Goal: Information Seeking & Learning: Learn about a topic

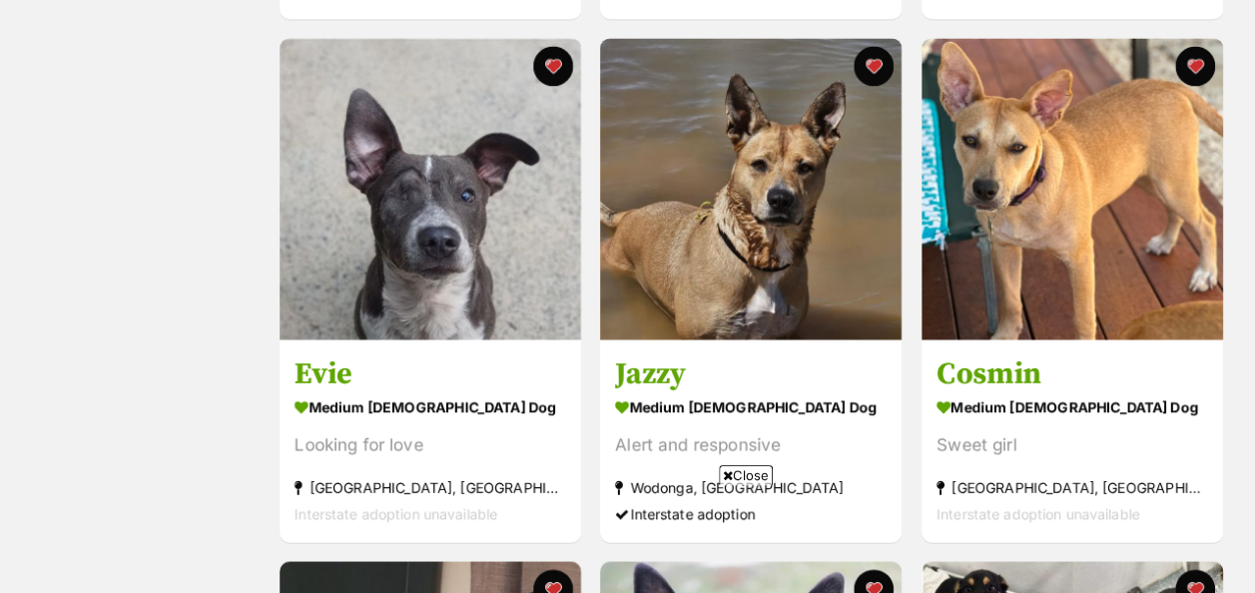
scroll to position [1420, 0]
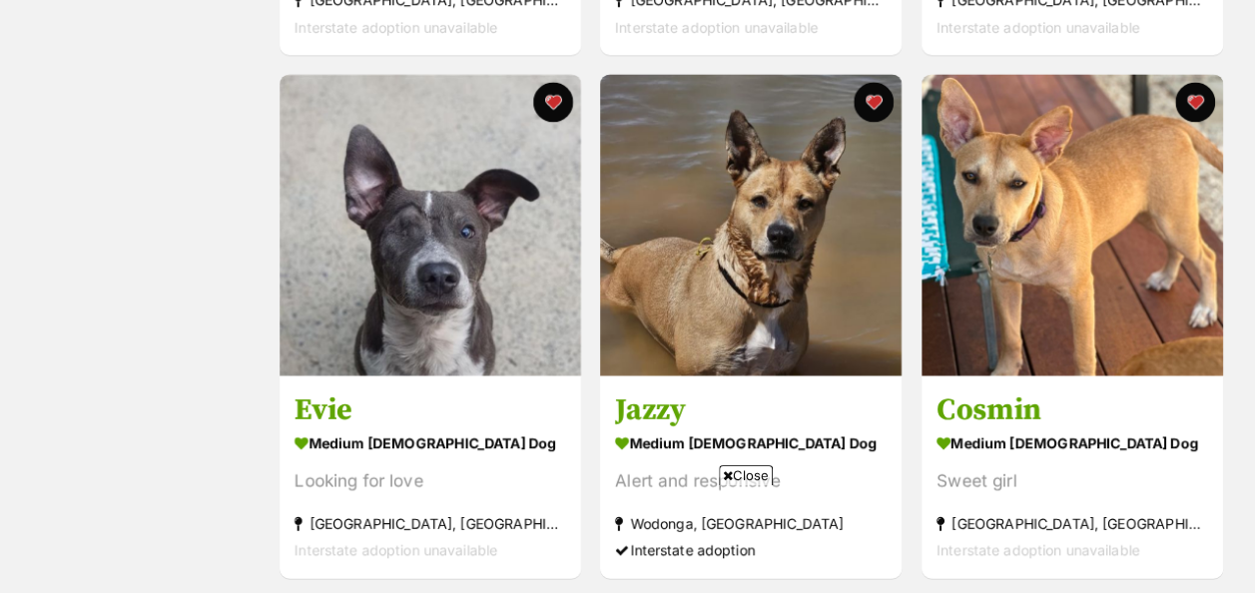
click at [732, 471] on span "Close" at bounding box center [746, 475] width 54 height 20
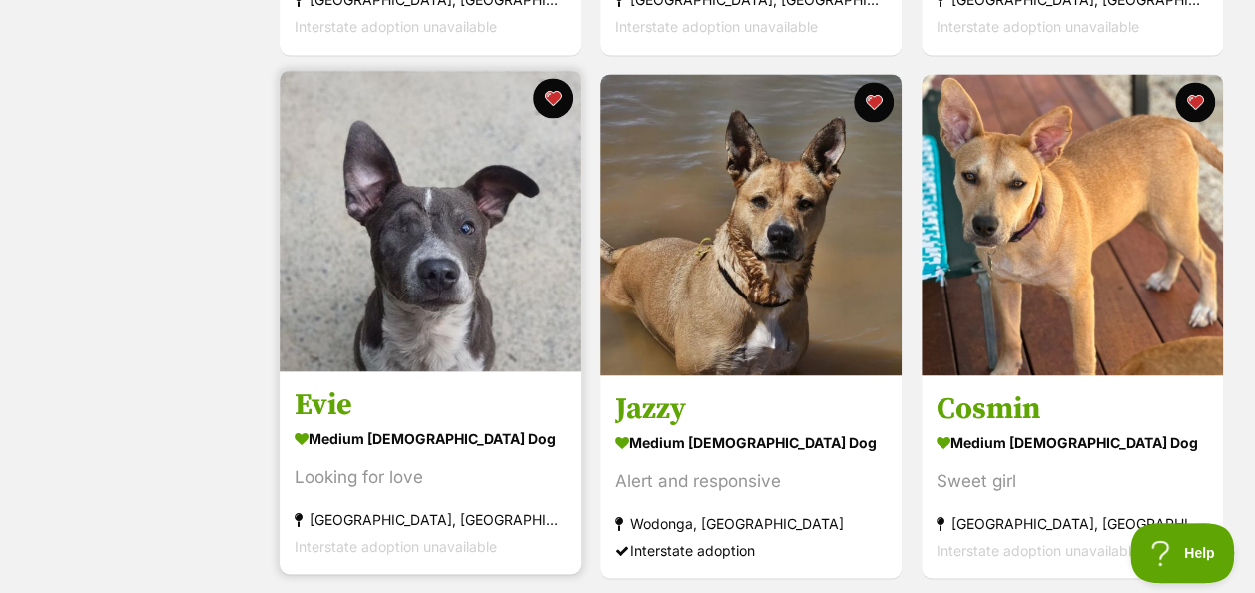
click at [415, 258] on img at bounding box center [429, 220] width 301 height 301
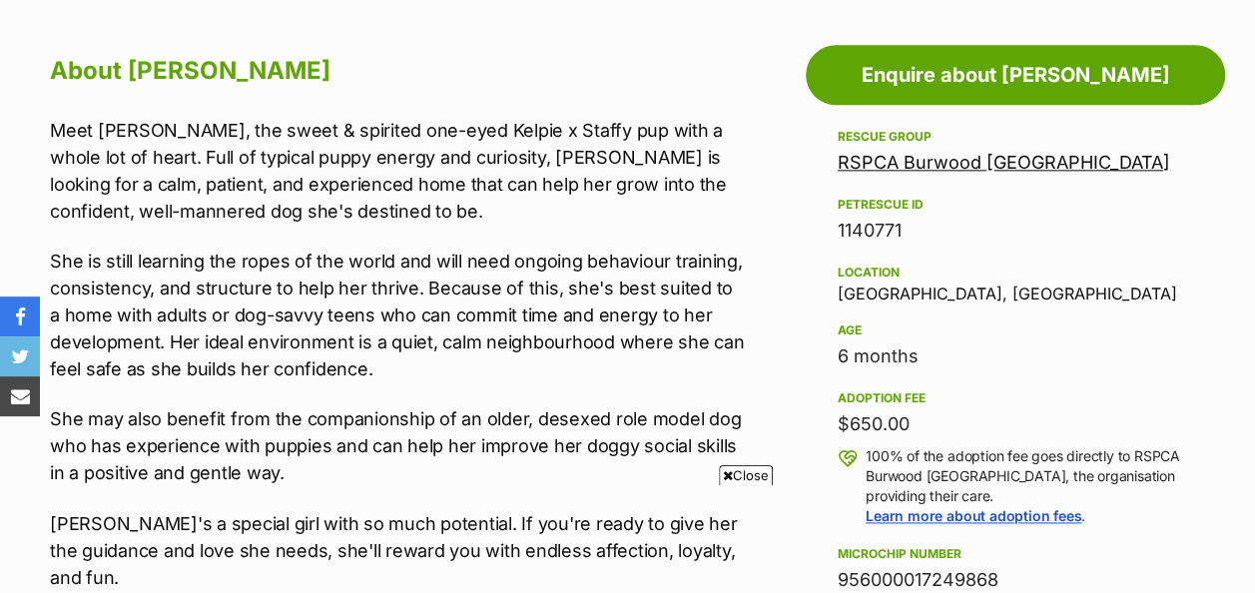
scroll to position [1115, 0]
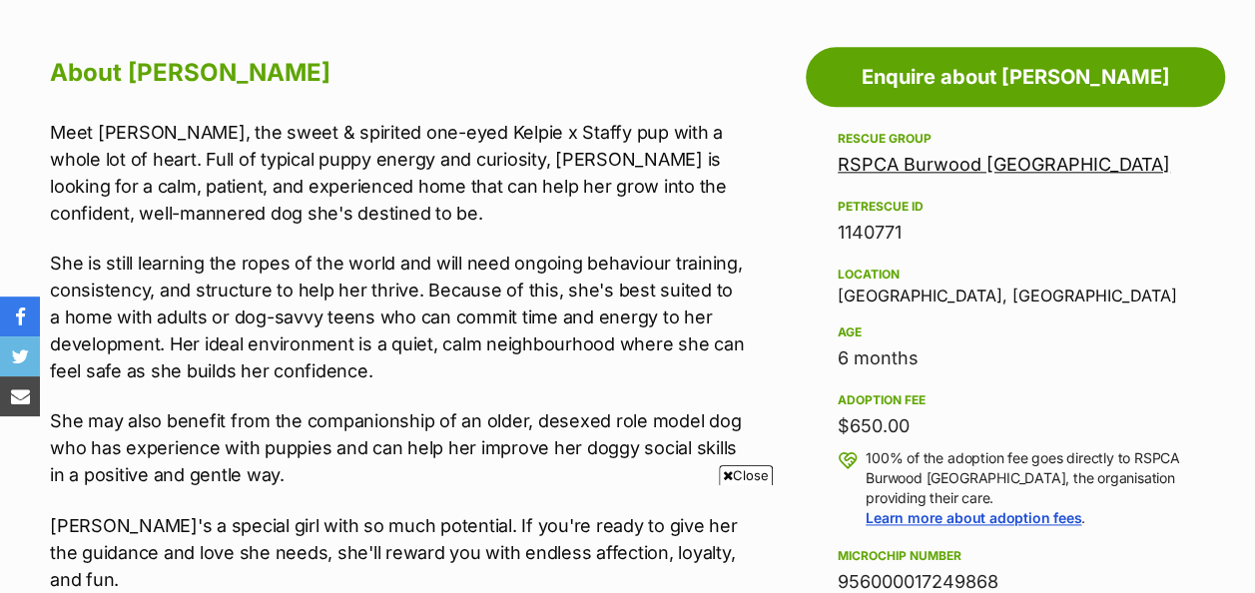
click at [742, 471] on span "Close" at bounding box center [746, 475] width 54 height 20
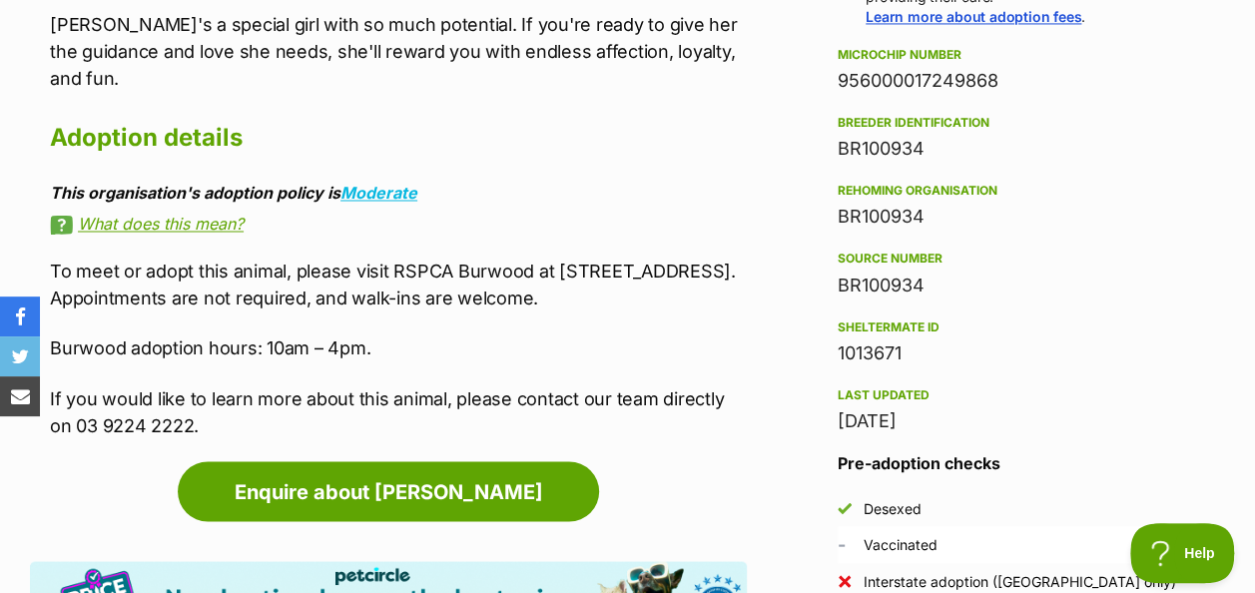
scroll to position [1615, 0]
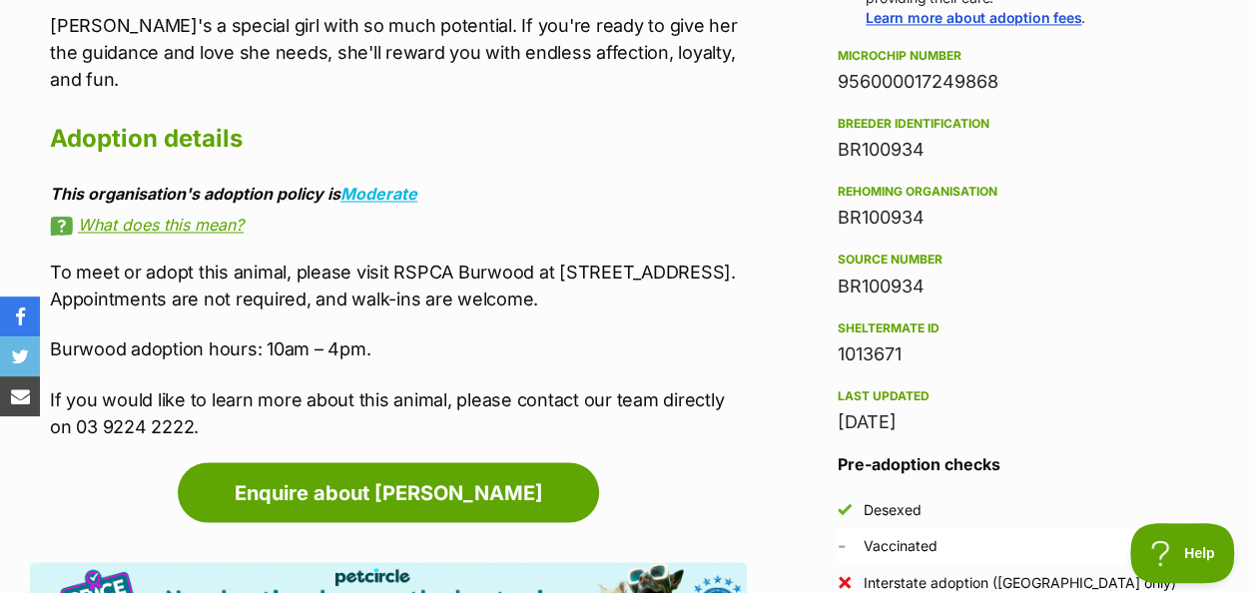
click at [178, 216] on link "What does this mean?" at bounding box center [398, 225] width 697 height 18
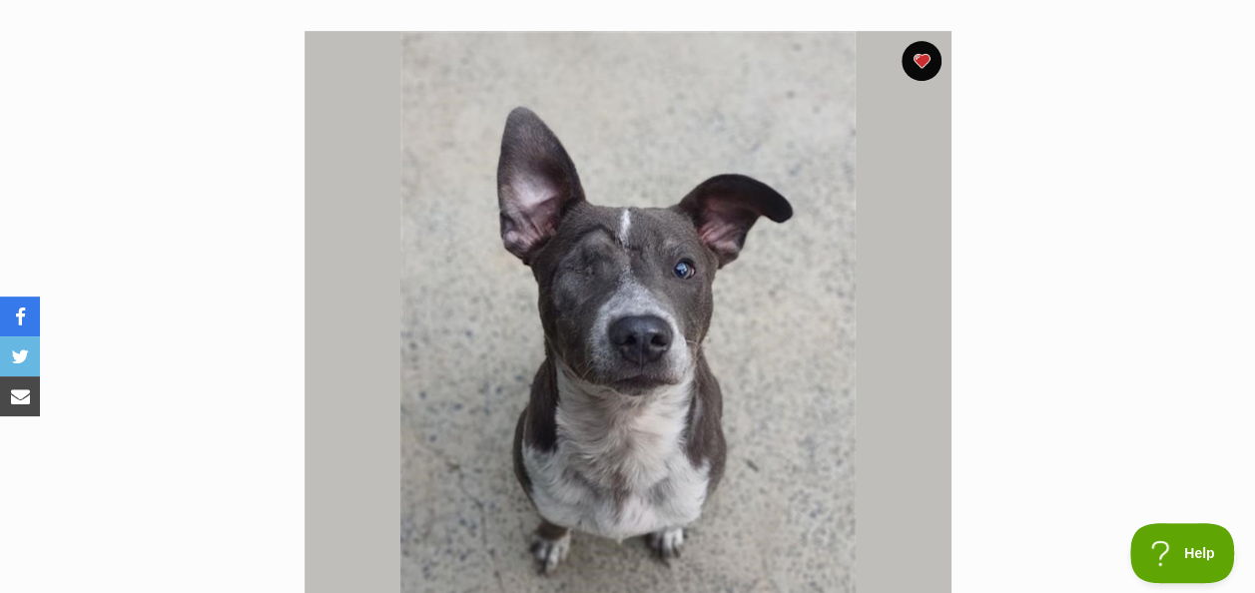
scroll to position [423, 0]
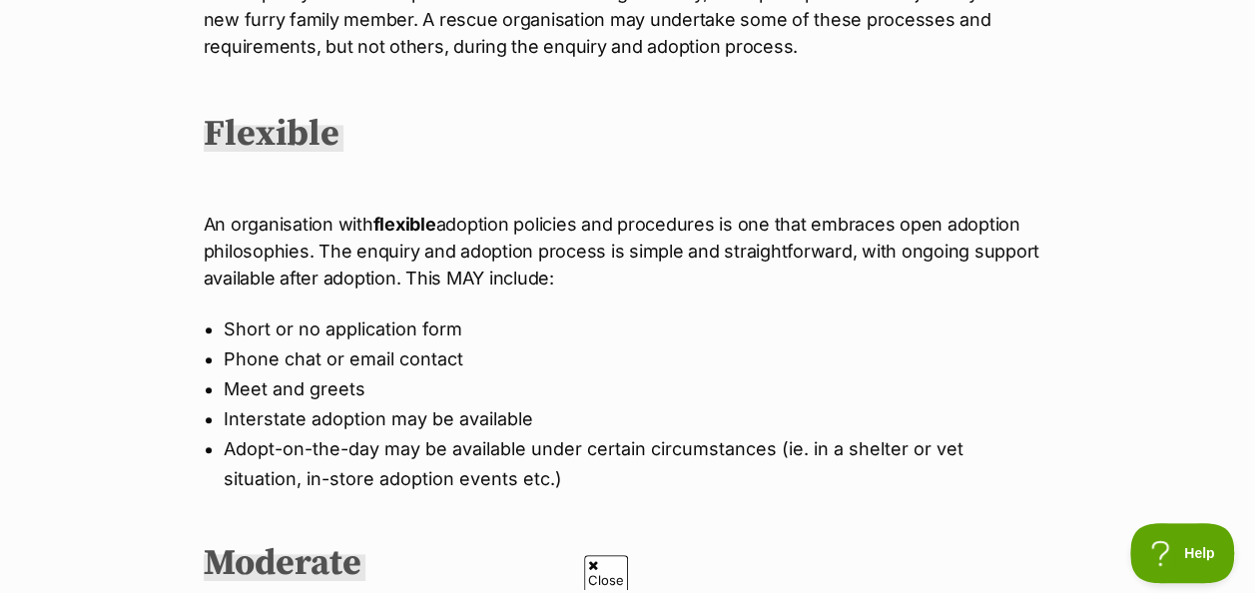
click at [617, 563] on span "Close" at bounding box center [606, 572] width 44 height 35
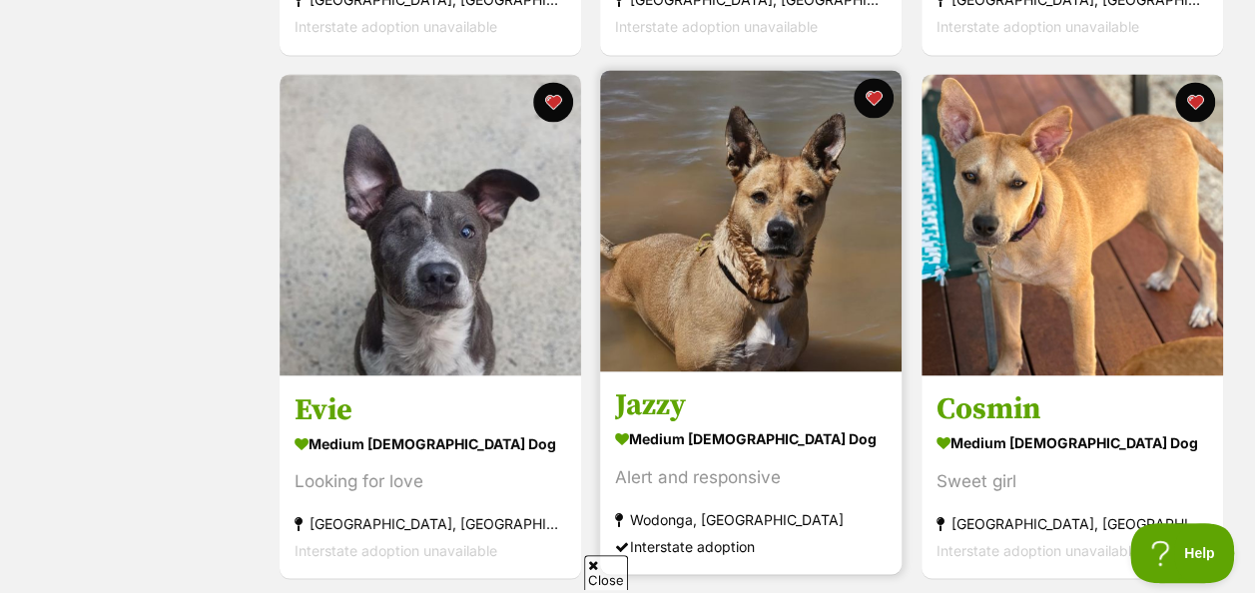
click at [711, 218] on img at bounding box center [750, 220] width 301 height 301
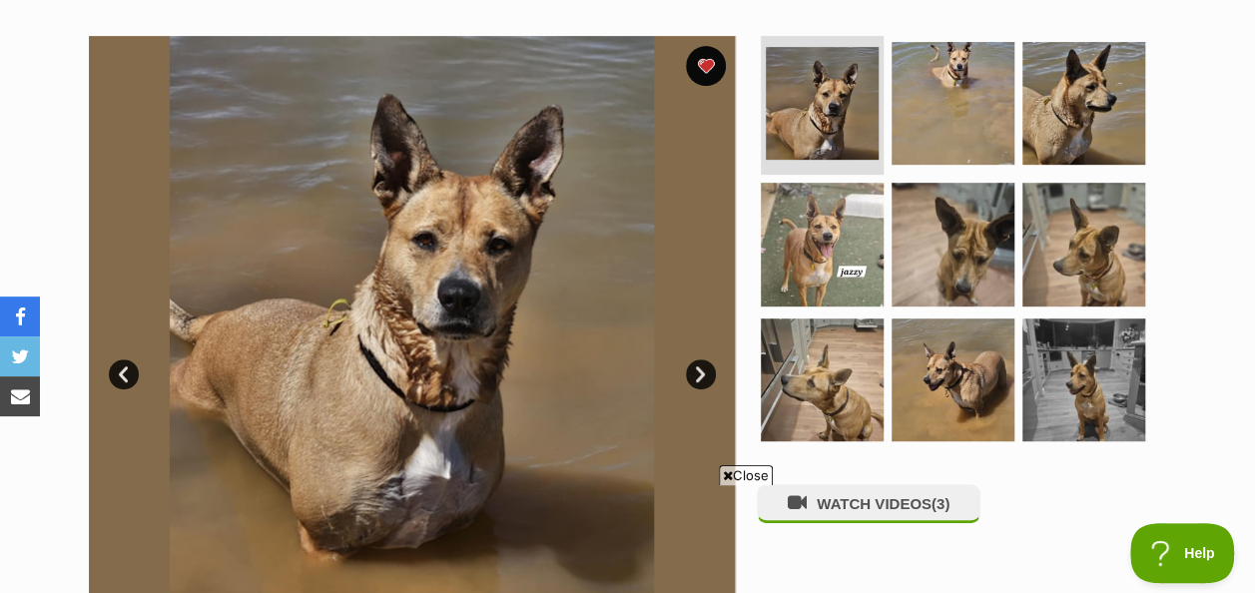
click at [729, 474] on icon at bounding box center [728, 475] width 10 height 13
click at [699, 359] on link "Next" at bounding box center [701, 374] width 30 height 30
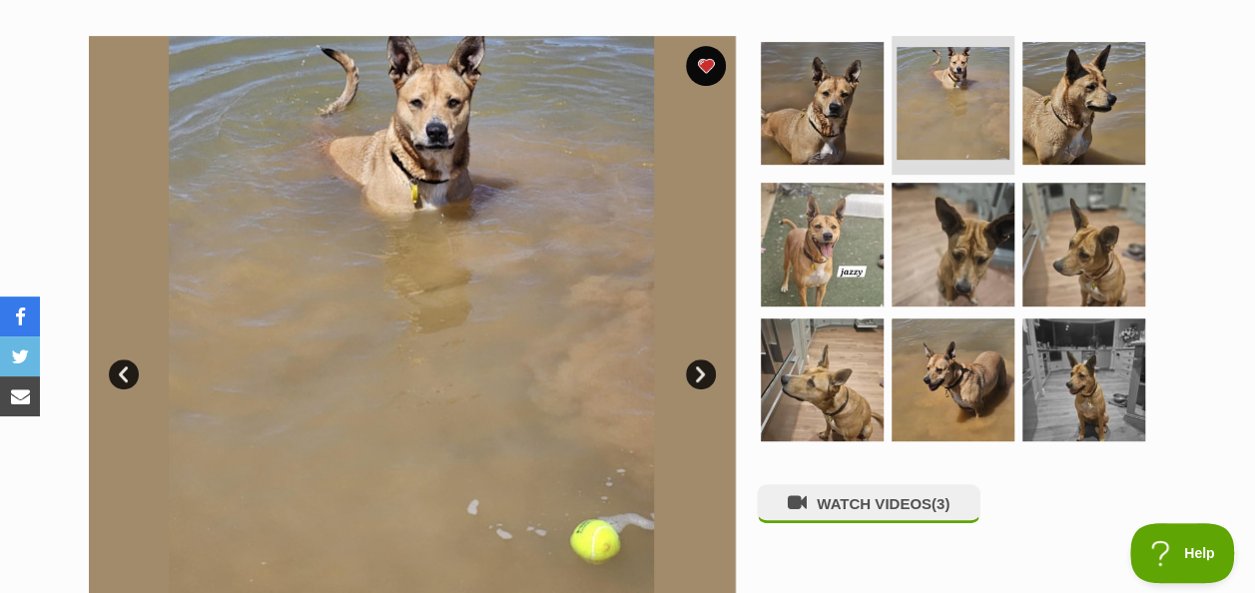
click at [699, 359] on link "Next" at bounding box center [701, 374] width 30 height 30
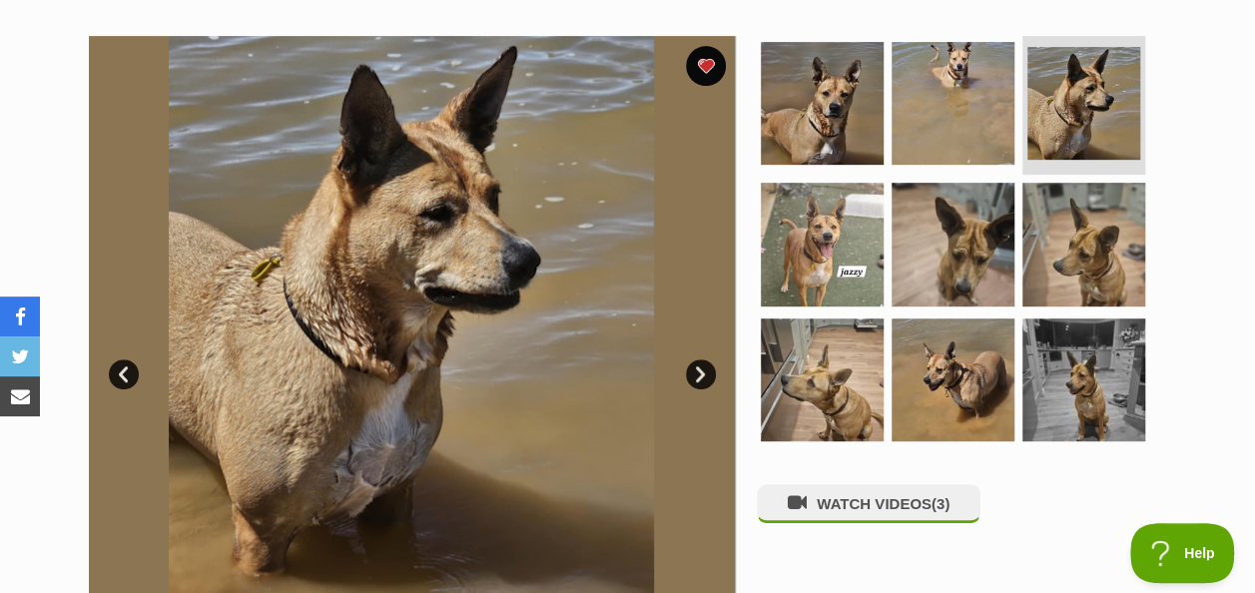
click at [699, 359] on link "Next" at bounding box center [701, 374] width 30 height 30
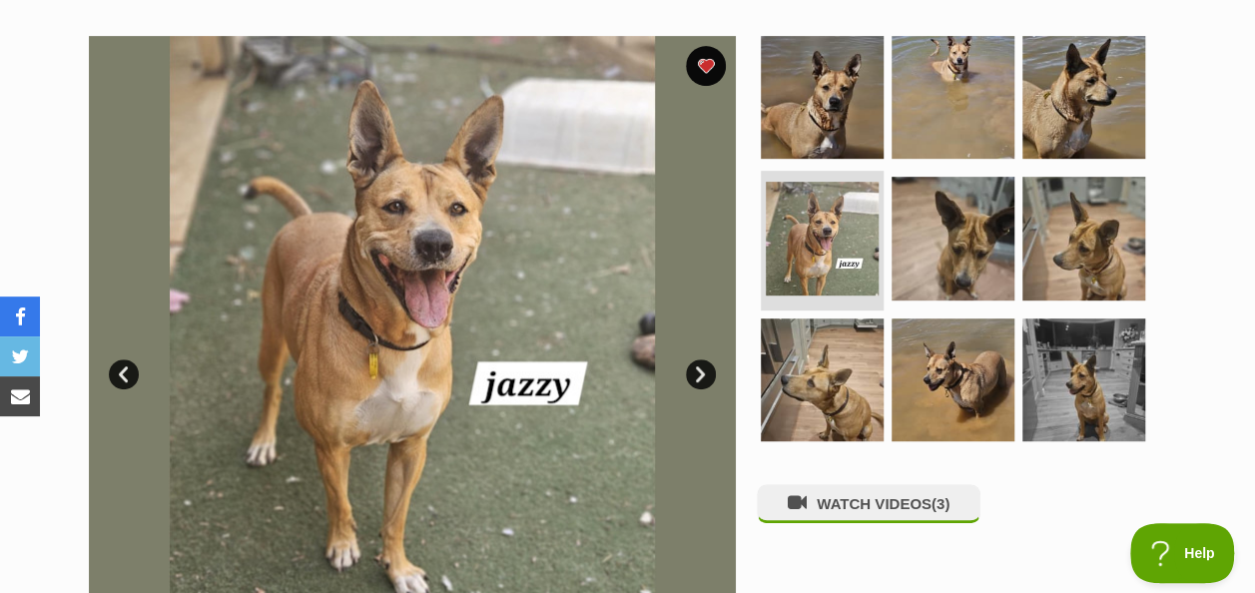
click at [699, 359] on link "Next" at bounding box center [701, 374] width 30 height 30
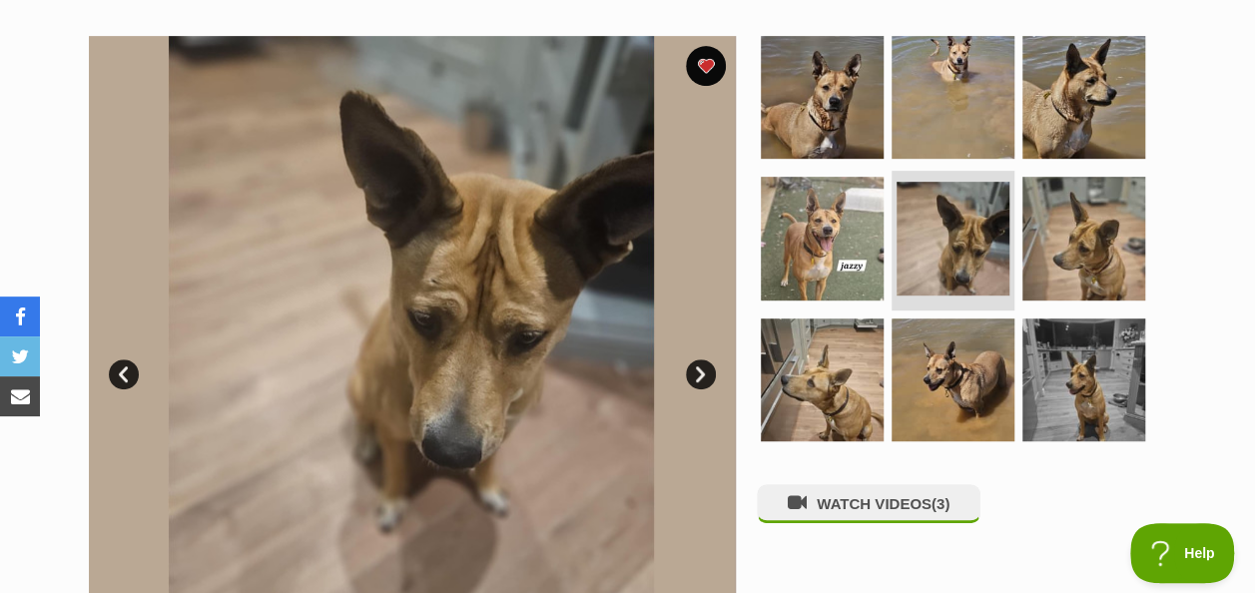
click at [120, 359] on link "Prev" at bounding box center [124, 374] width 30 height 30
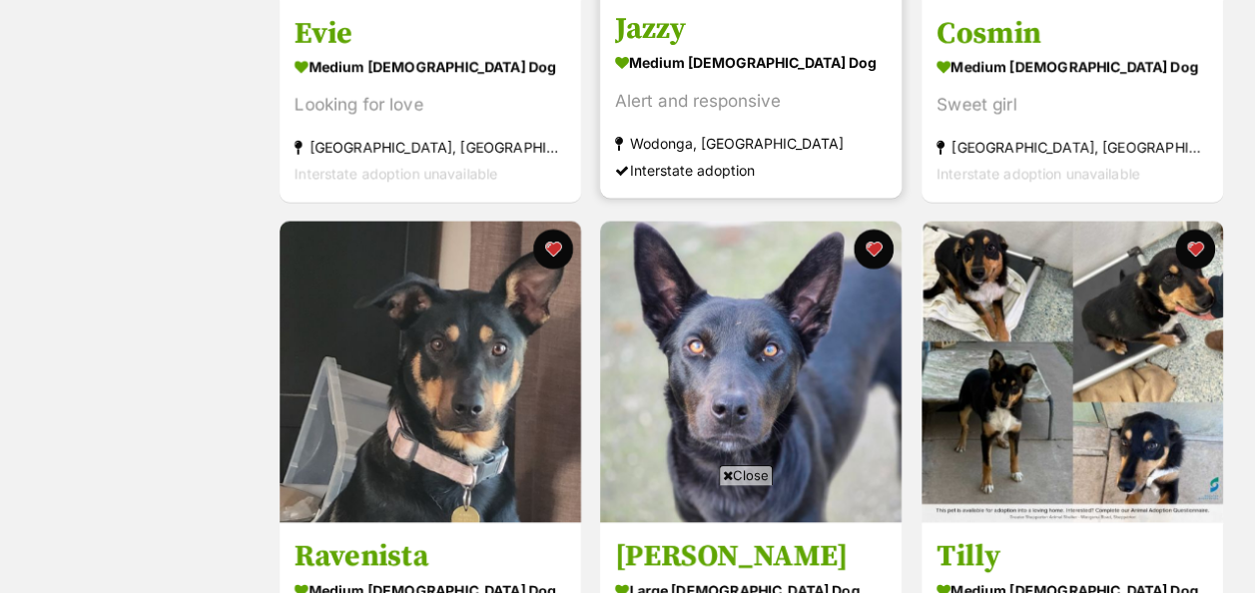
scroll to position [1799, 0]
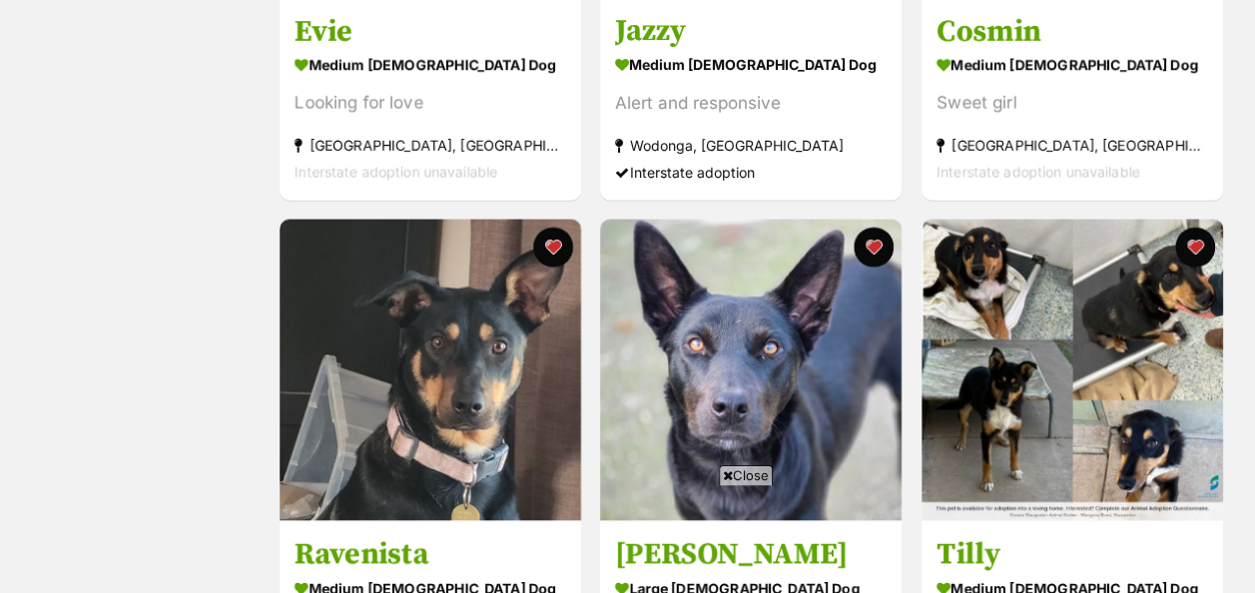
click at [755, 472] on span "Close" at bounding box center [746, 475] width 54 height 20
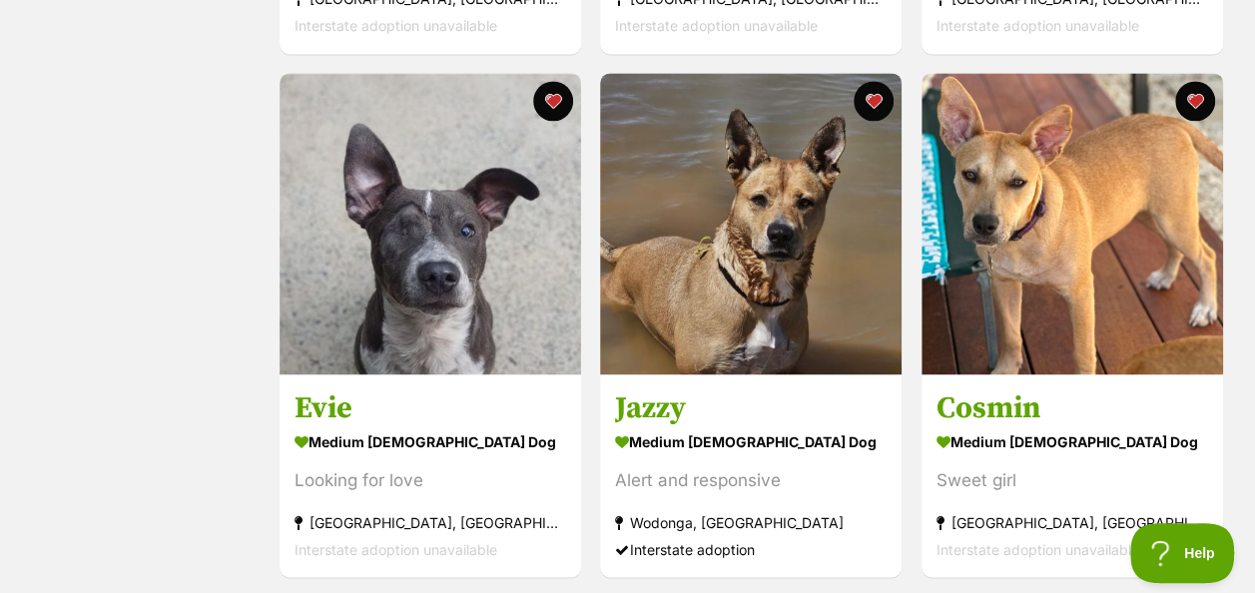
scroll to position [1421, 0]
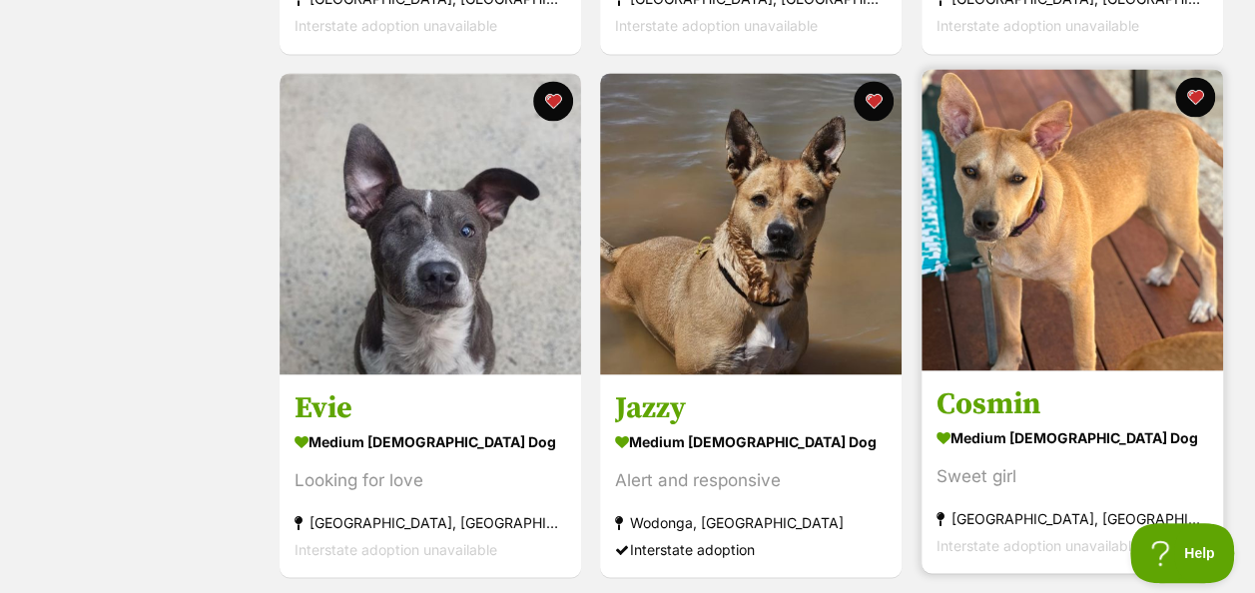
click at [1093, 198] on img at bounding box center [1071, 219] width 301 height 301
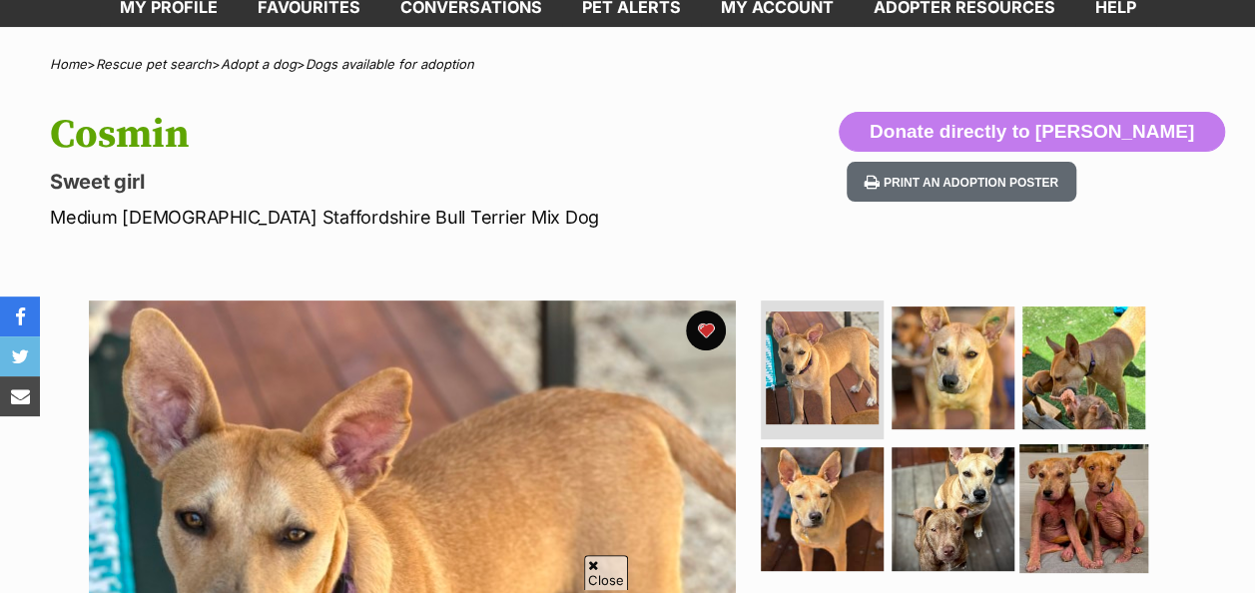
click at [1096, 459] on img at bounding box center [1083, 508] width 129 height 129
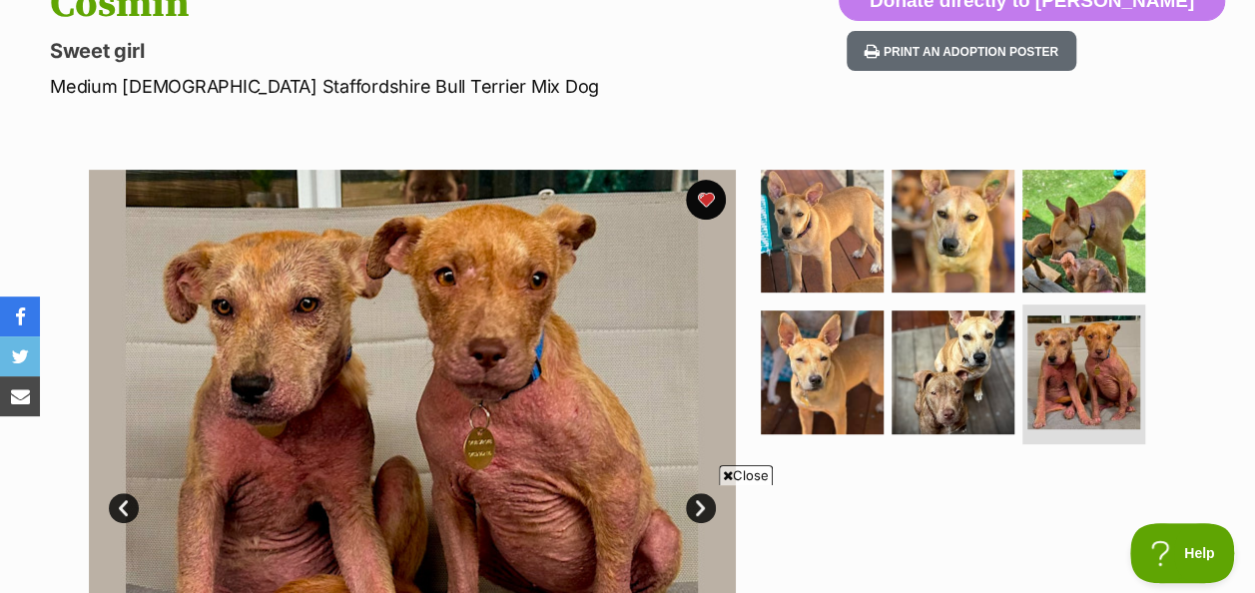
scroll to position [284, 0]
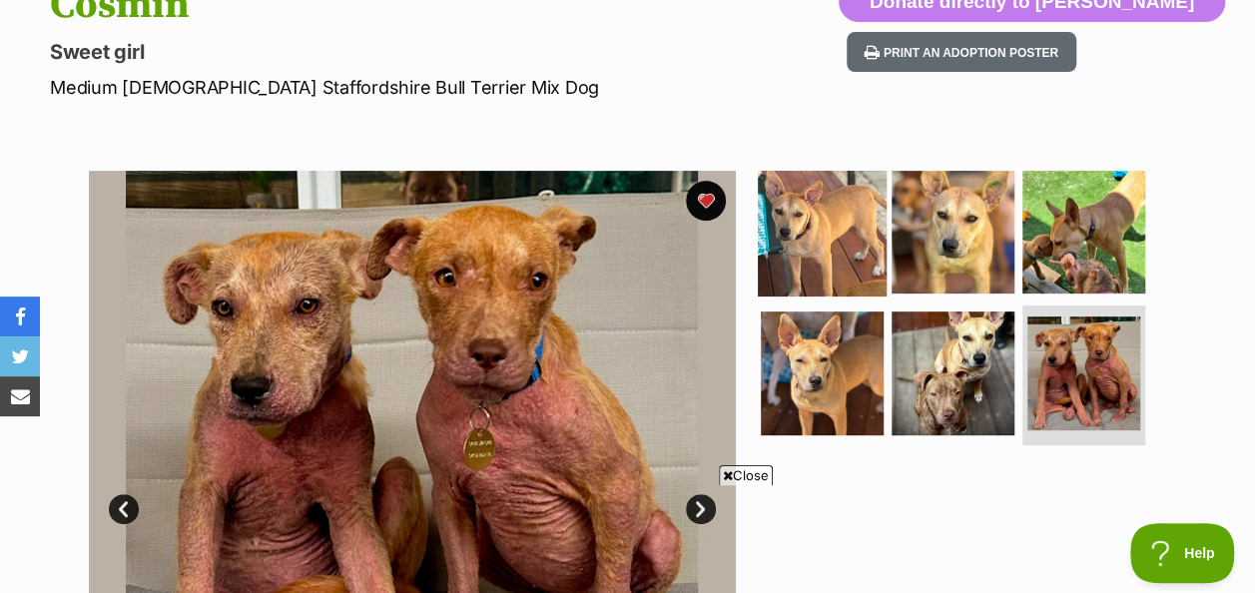
click at [880, 181] on img at bounding box center [822, 231] width 129 height 129
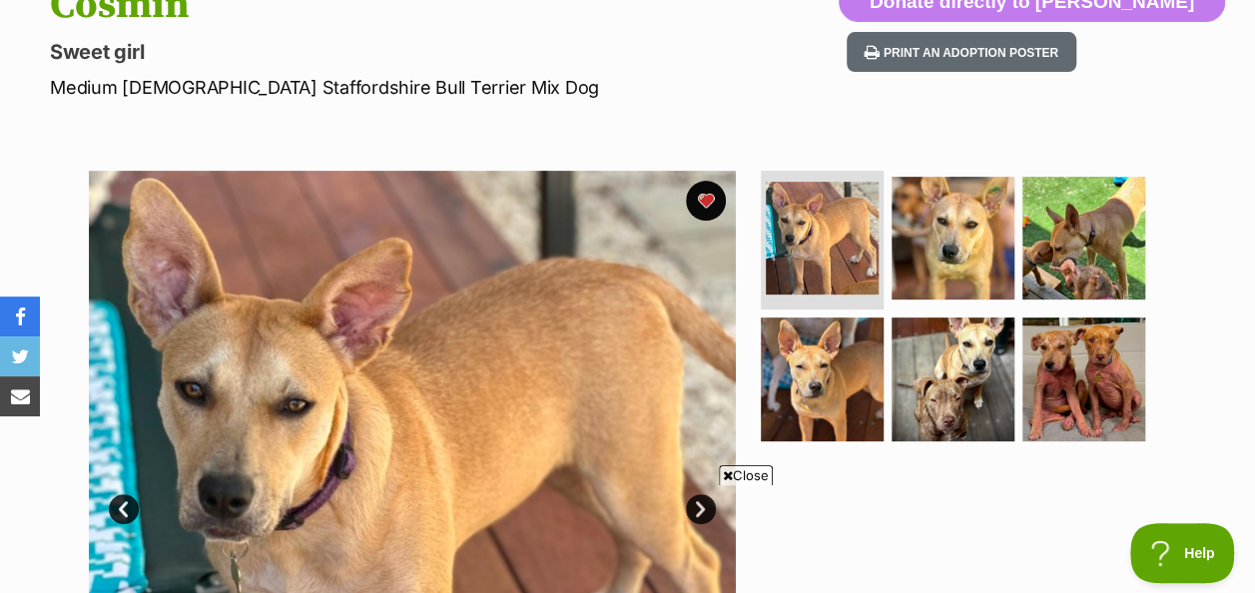
click at [743, 470] on span "Close" at bounding box center [746, 475] width 54 height 20
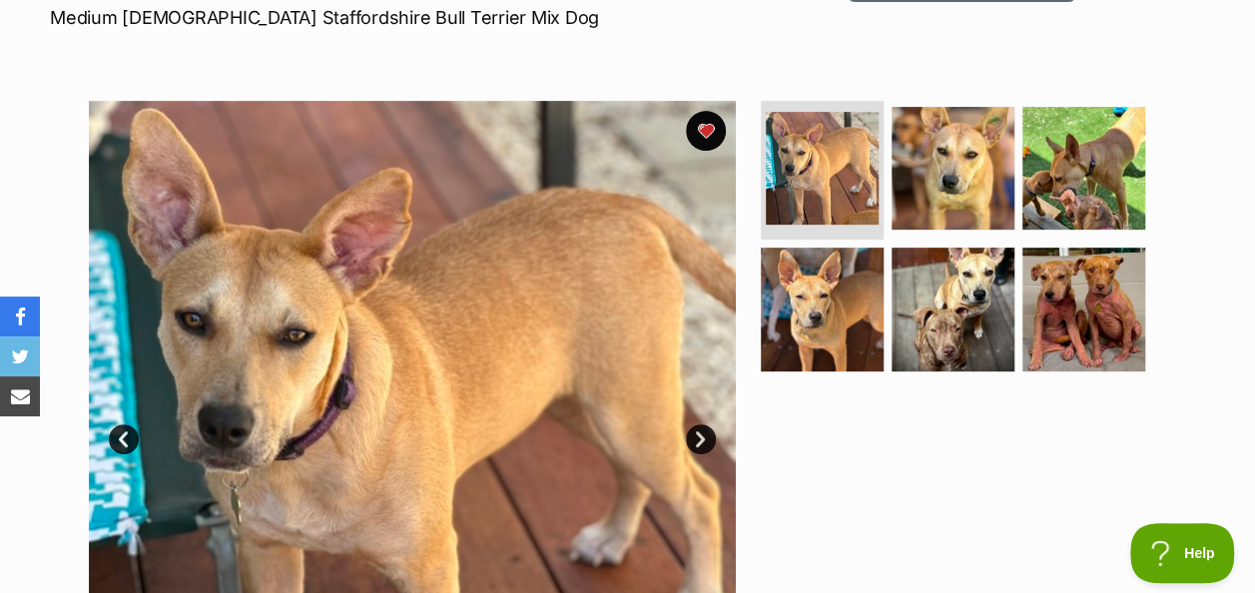
scroll to position [353, 0]
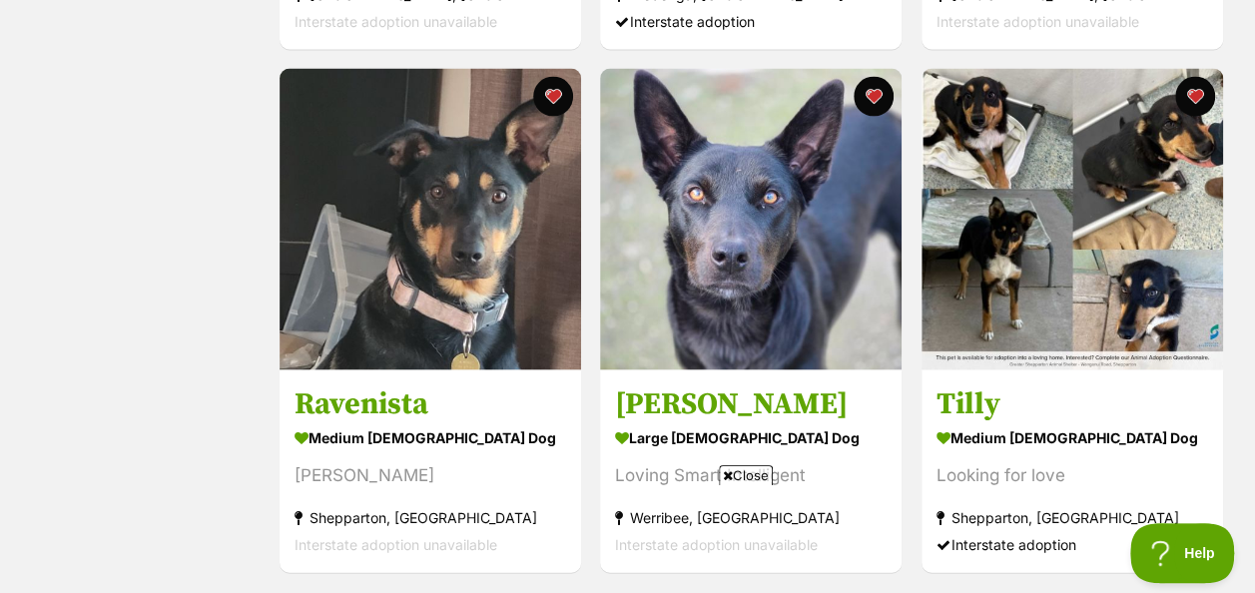
scroll to position [1932, 0]
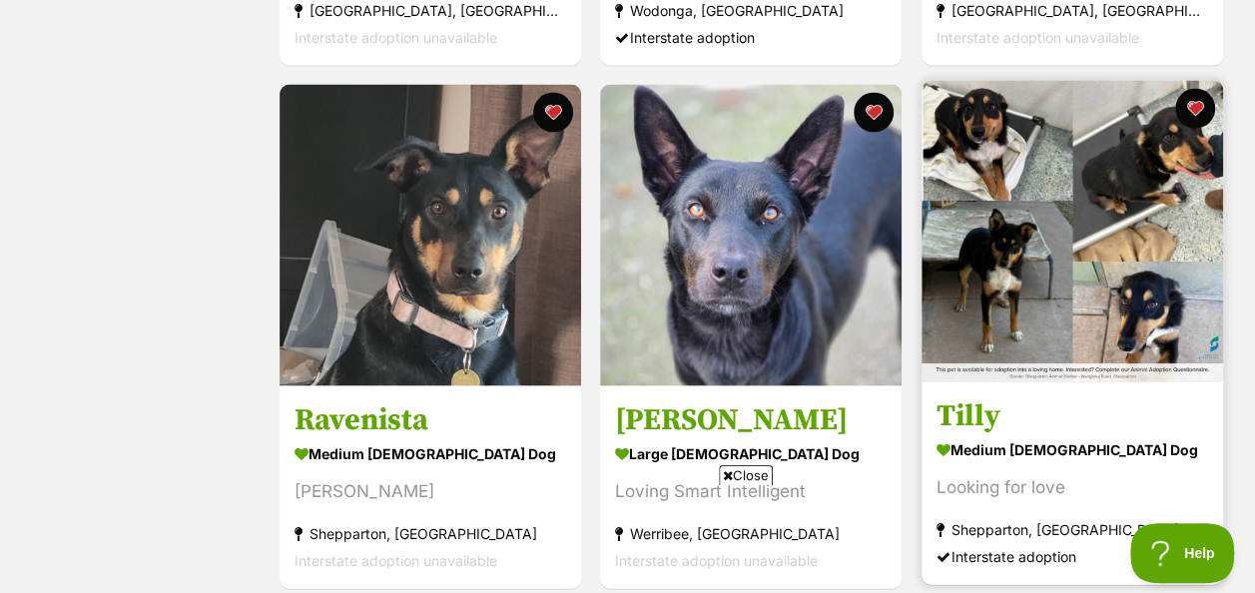
click at [1074, 200] on img at bounding box center [1071, 231] width 301 height 301
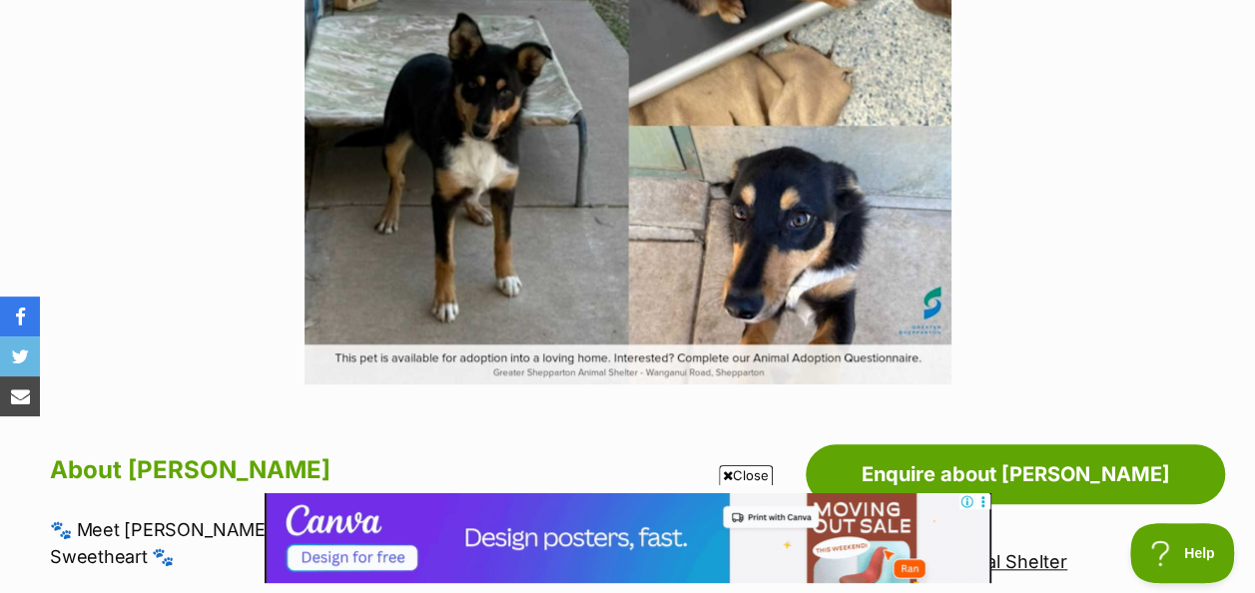
scroll to position [710, 0]
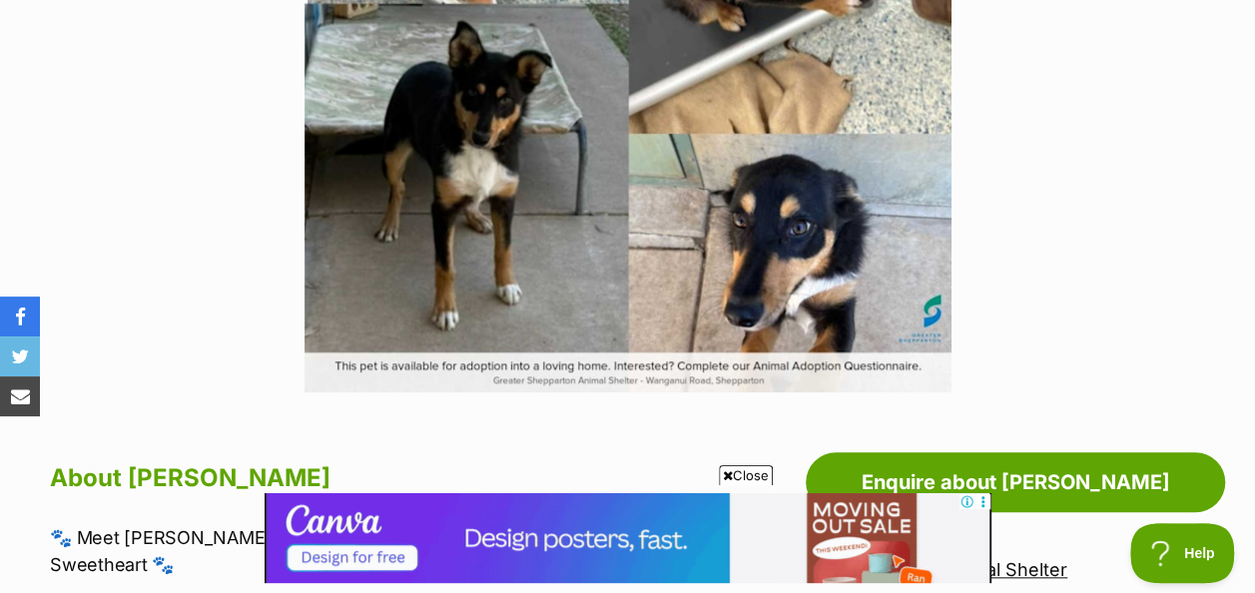
click at [753, 475] on span "Close" at bounding box center [746, 475] width 54 height 20
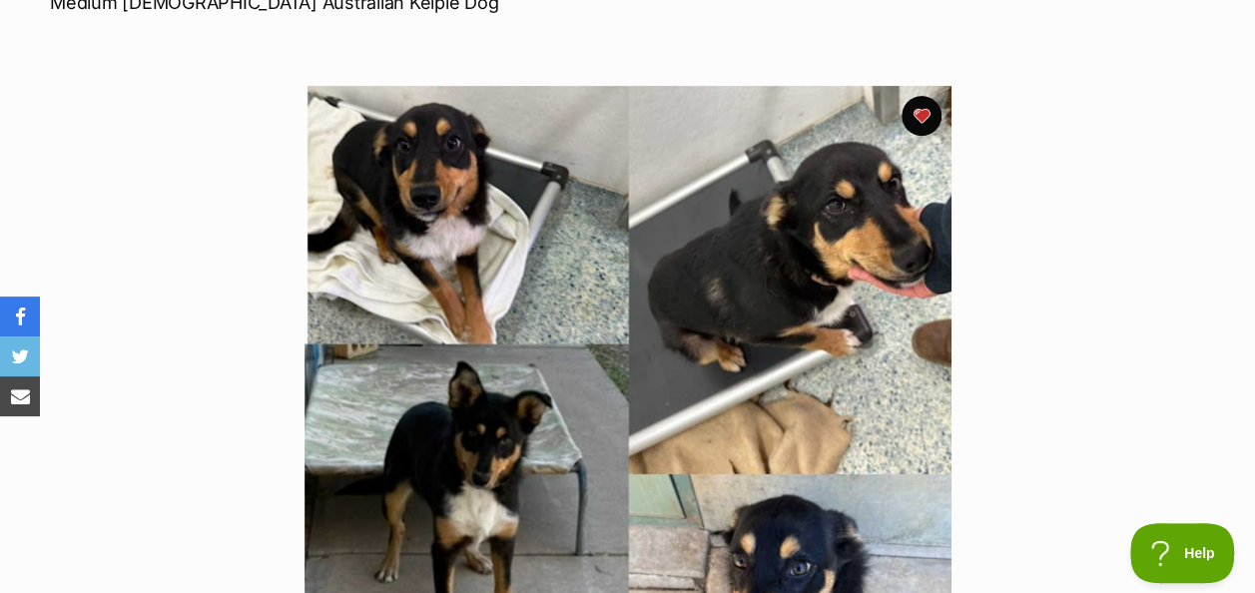
scroll to position [364, 0]
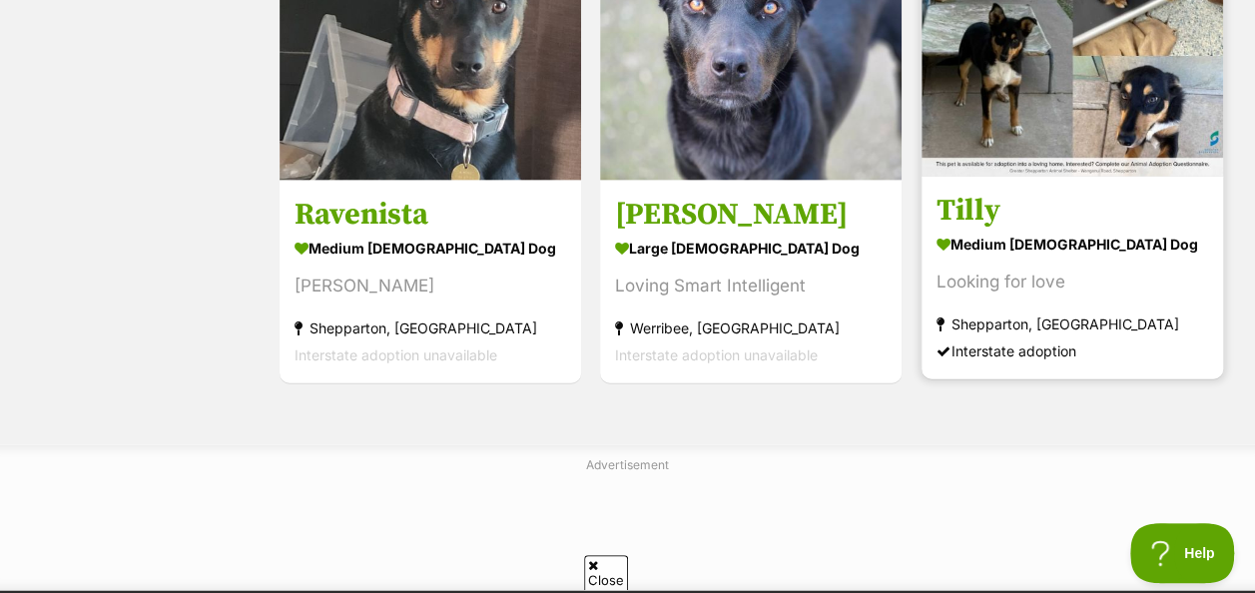
click at [1054, 177] on link "Tilly medium female Dog Looking for love Shepparton, VIC Interstate adoption" at bounding box center [1071, 278] width 301 height 203
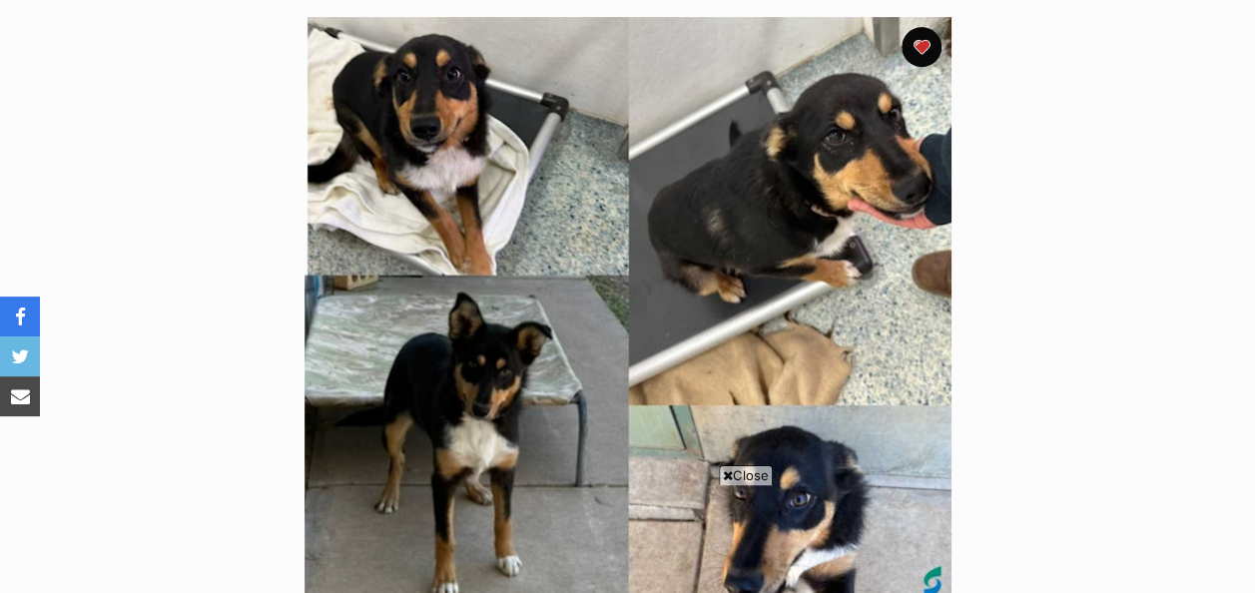
scroll to position [435, 0]
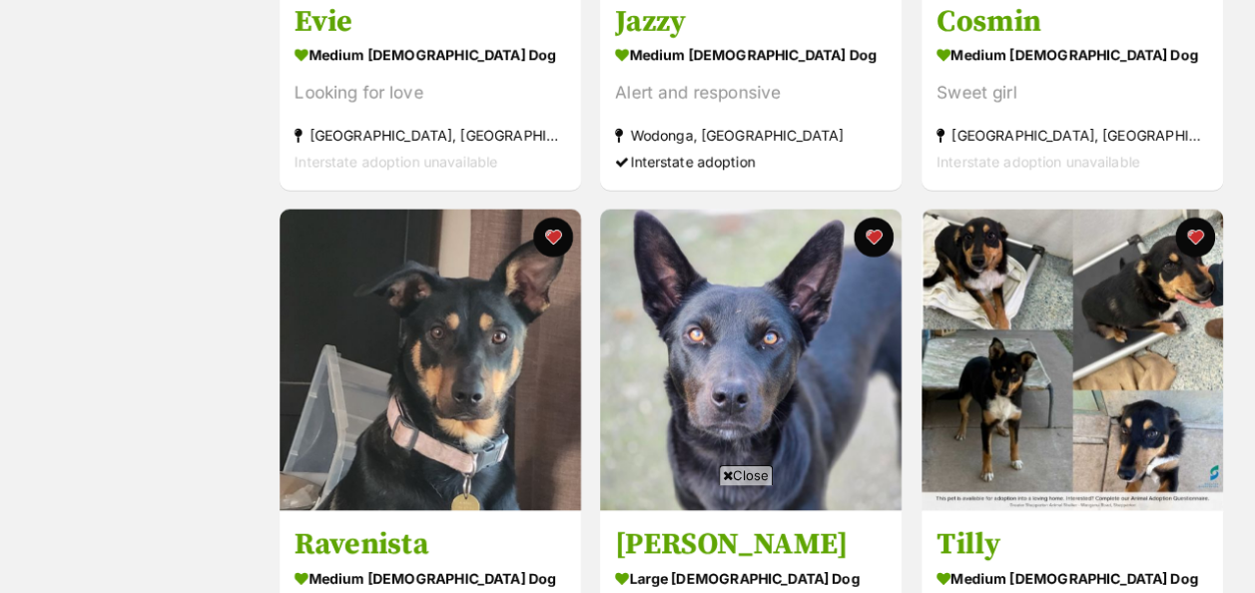
scroll to position [1831, 0]
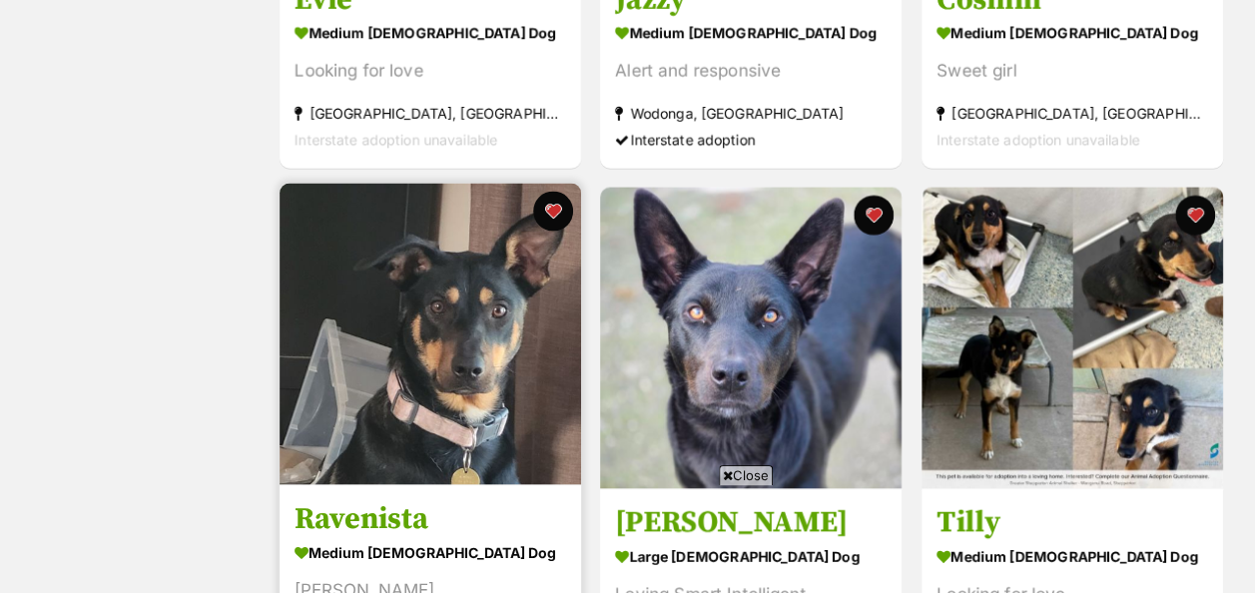
click at [457, 290] on img at bounding box center [429, 333] width 301 height 301
click at [380, 319] on img at bounding box center [429, 333] width 301 height 301
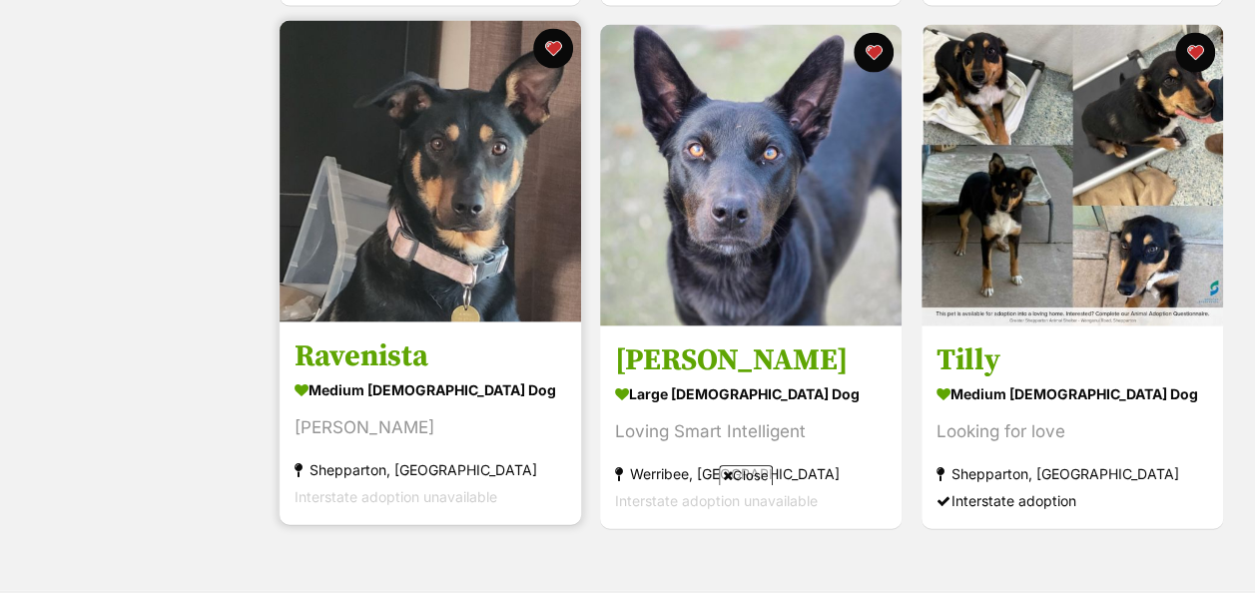
scroll to position [1984, 0]
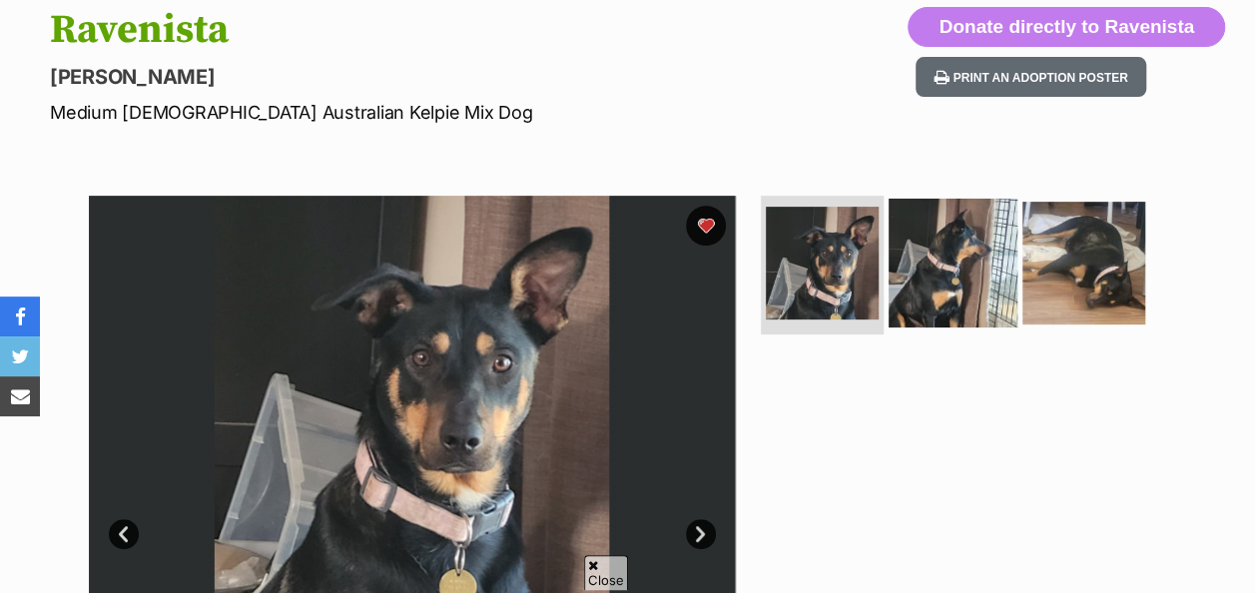
click at [958, 264] on img at bounding box center [952, 262] width 129 height 129
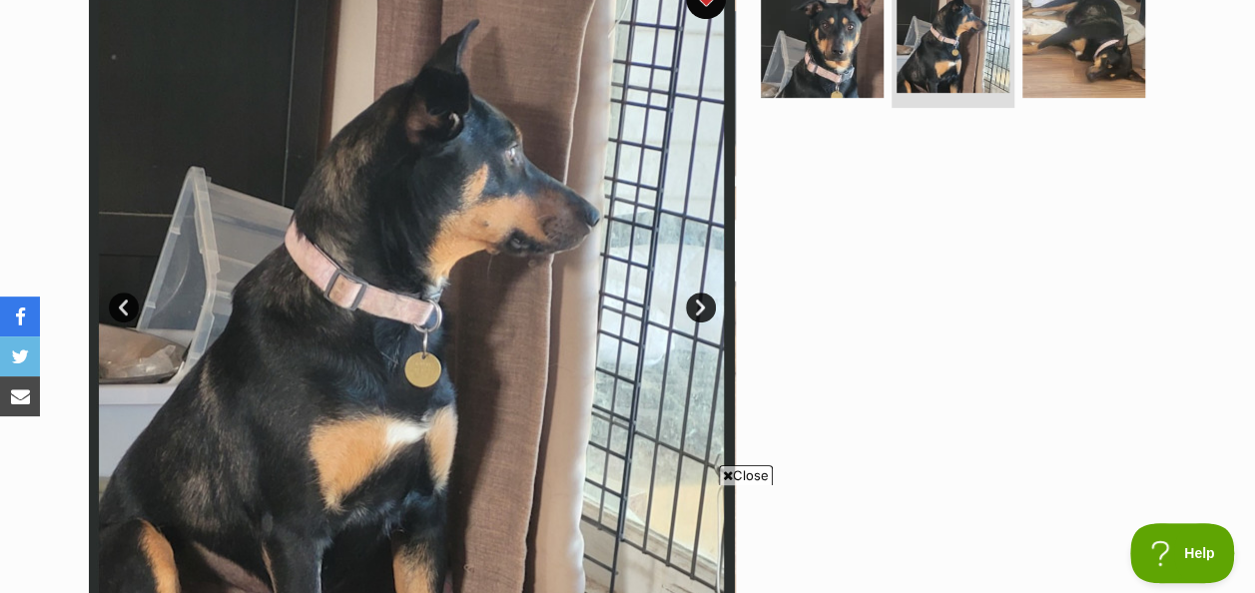
scroll to position [485, 0]
click at [701, 293] on link "Next" at bounding box center [701, 308] width 30 height 30
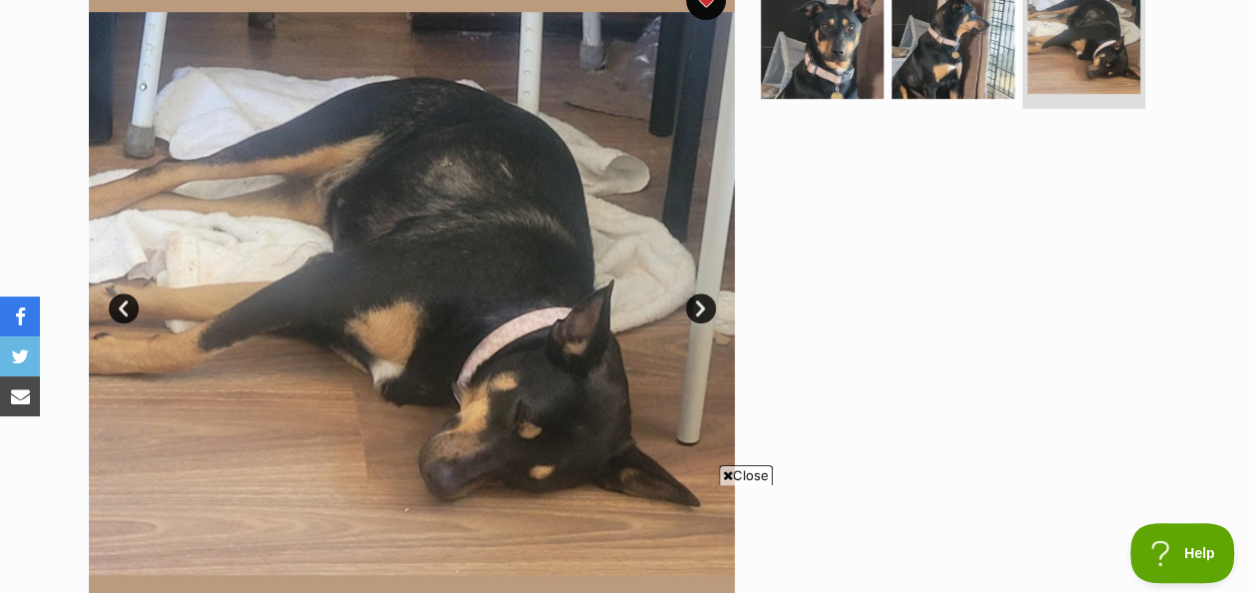
click at [701, 293] on link "Next" at bounding box center [701, 308] width 30 height 30
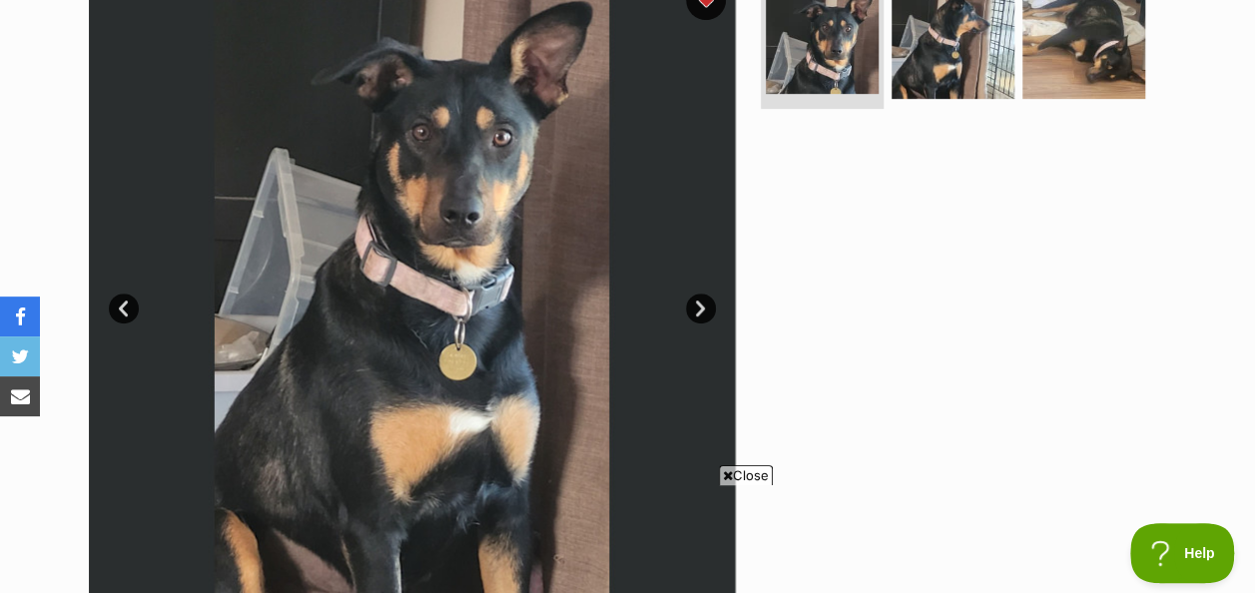
click at [701, 293] on link "Next" at bounding box center [701, 308] width 30 height 30
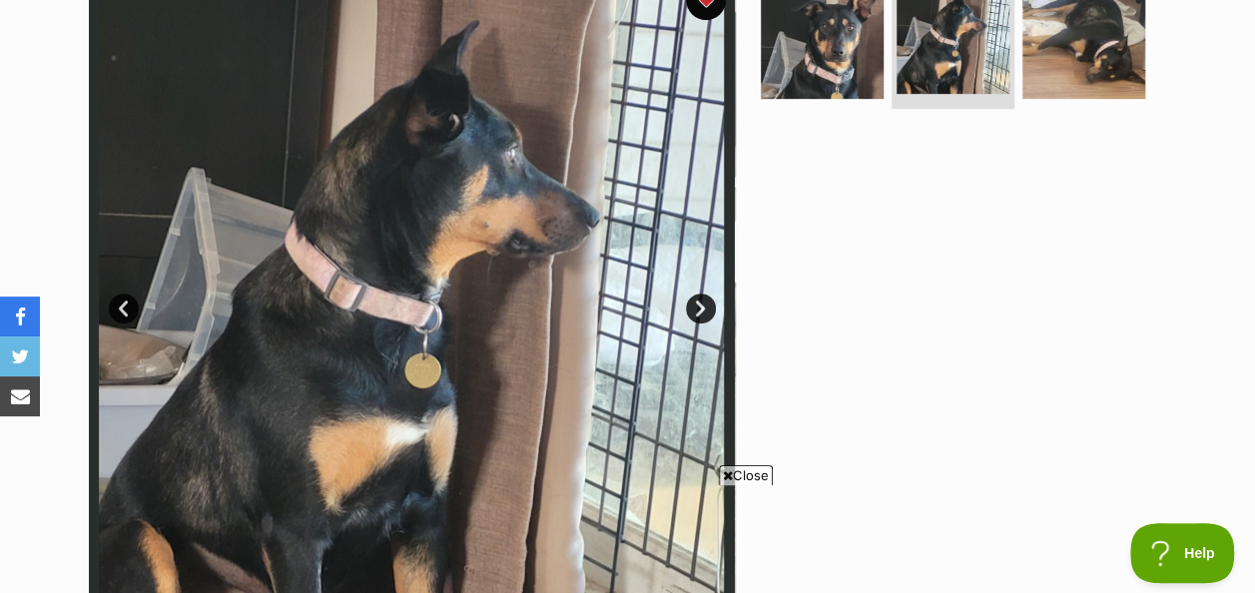
click at [701, 293] on link "Next" at bounding box center [701, 308] width 30 height 30
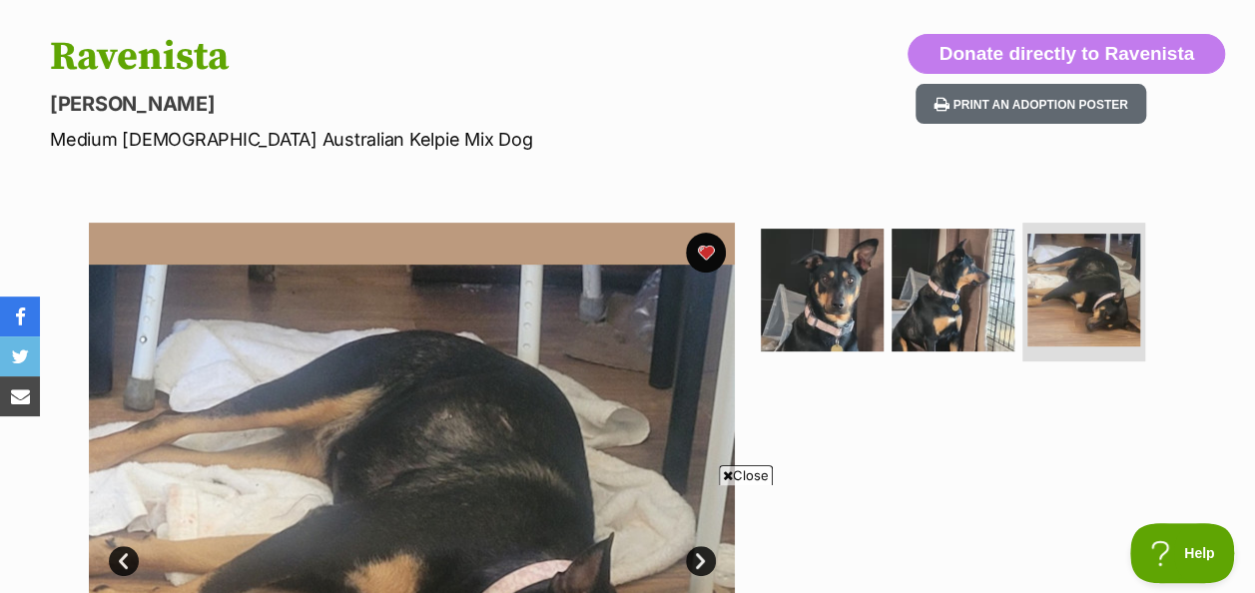
scroll to position [0, 0]
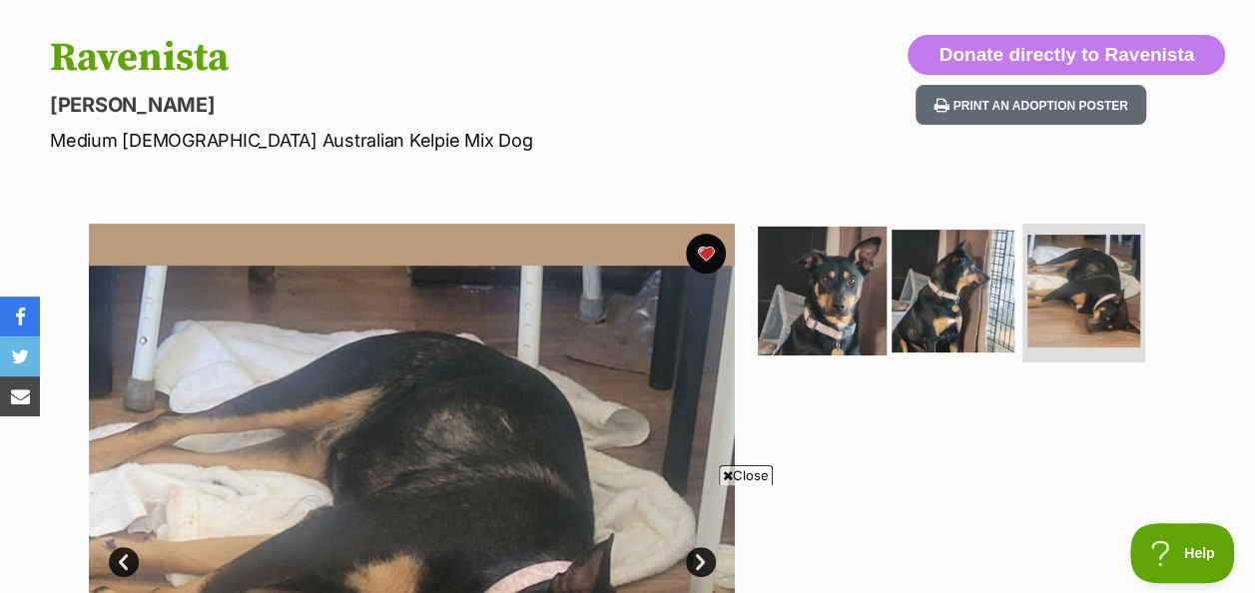
click at [830, 274] on img at bounding box center [822, 290] width 129 height 129
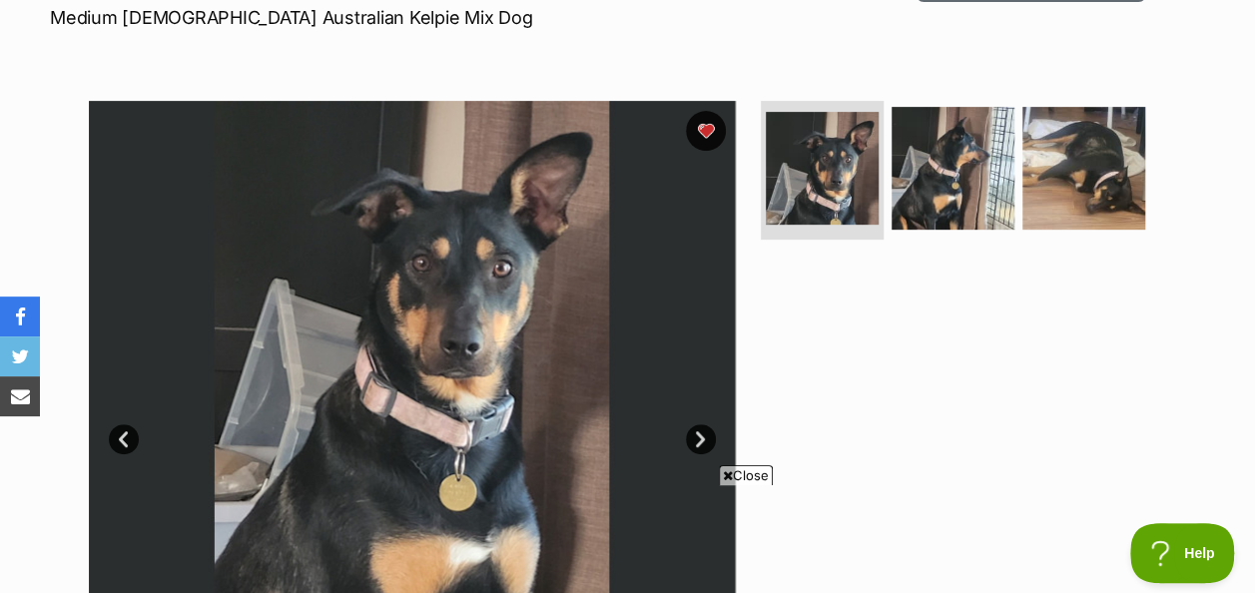
scroll to position [355, 0]
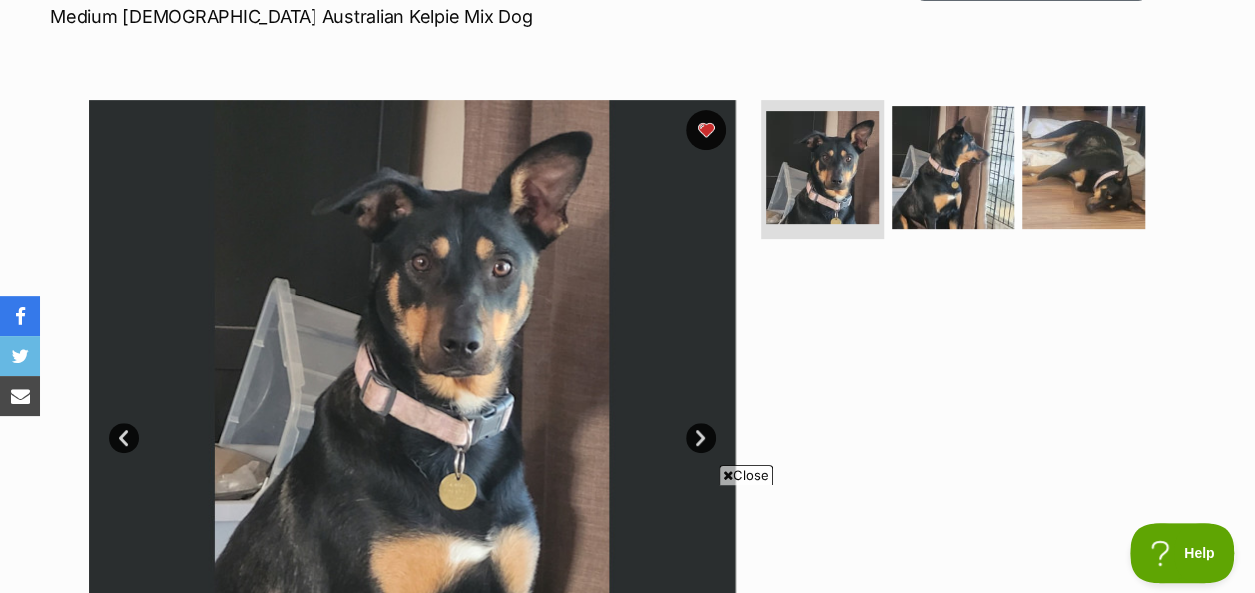
click at [760, 480] on span "Close" at bounding box center [746, 475] width 54 height 20
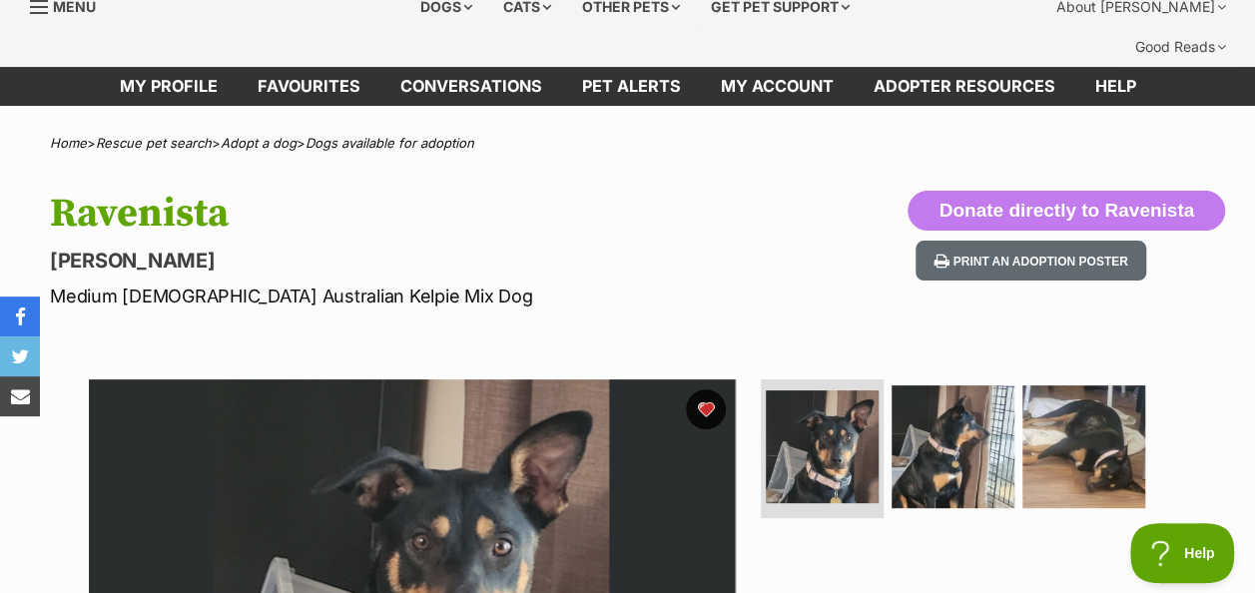
scroll to position [0, 0]
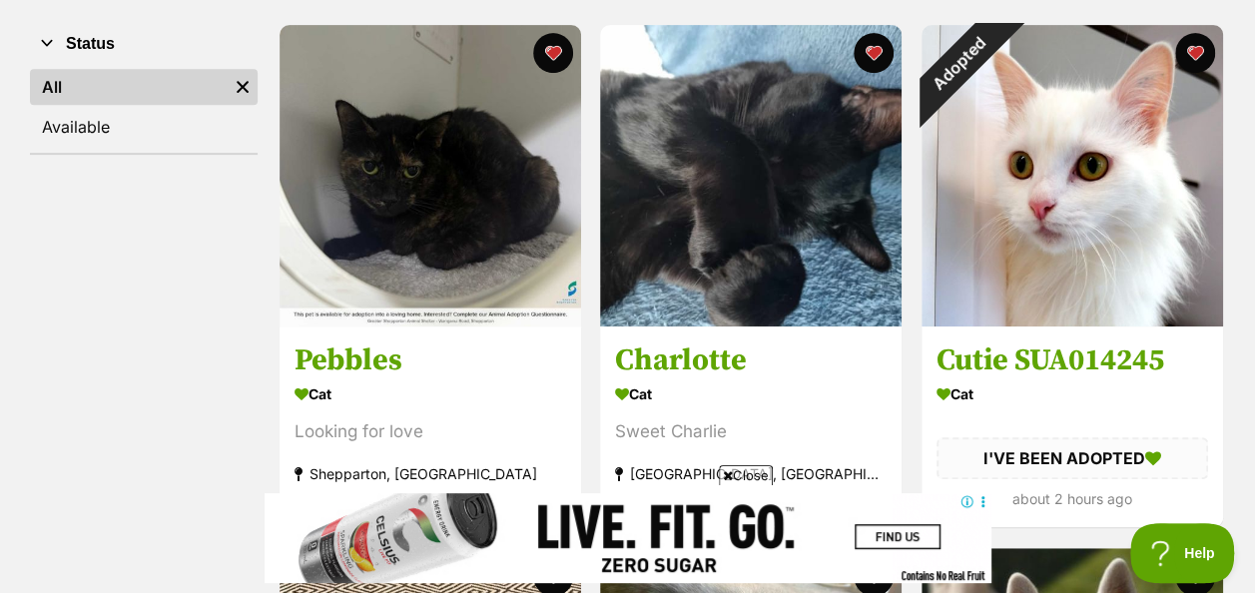
scroll to position [347, 0]
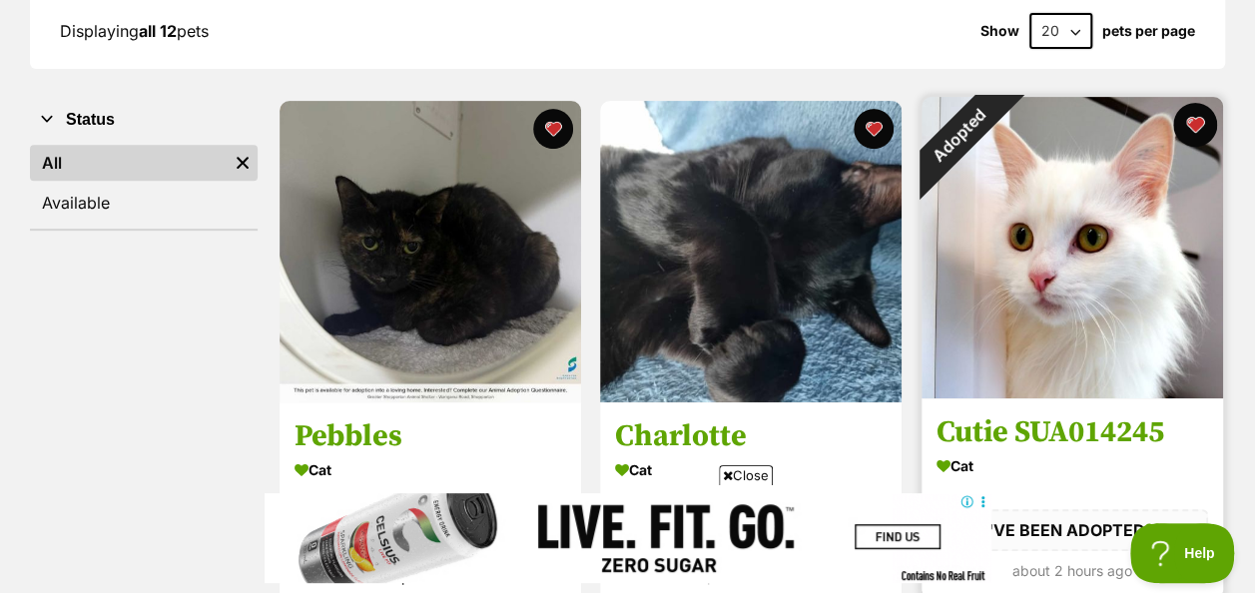
click at [1198, 103] on button "favourite" at bounding box center [1195, 125] width 44 height 44
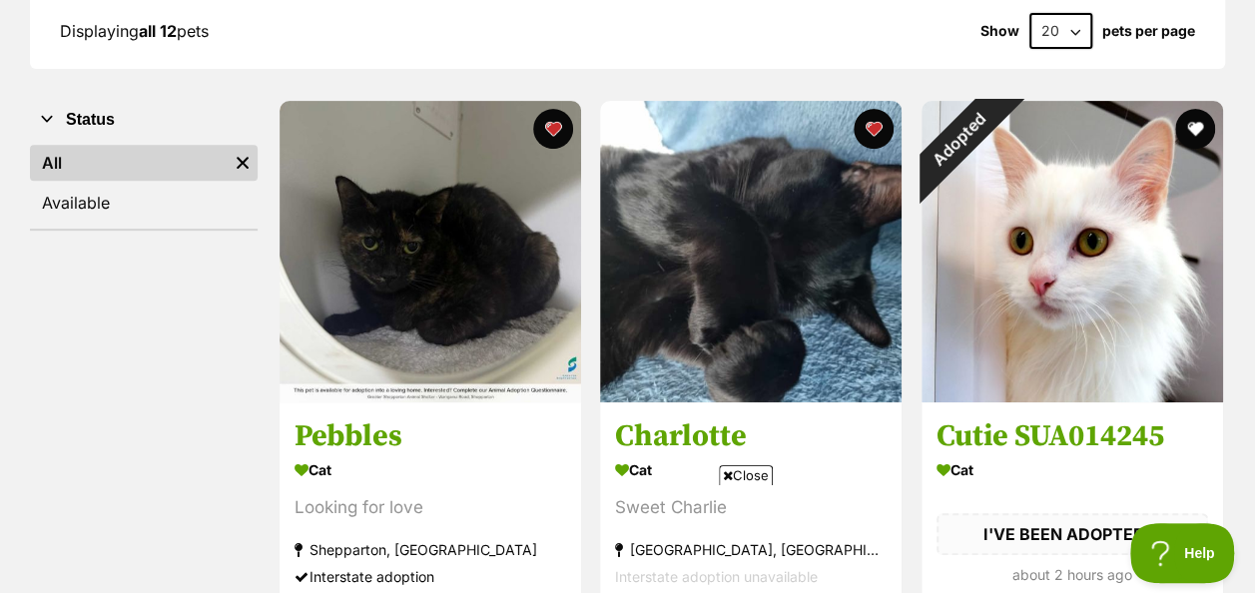
scroll to position [0, 0]
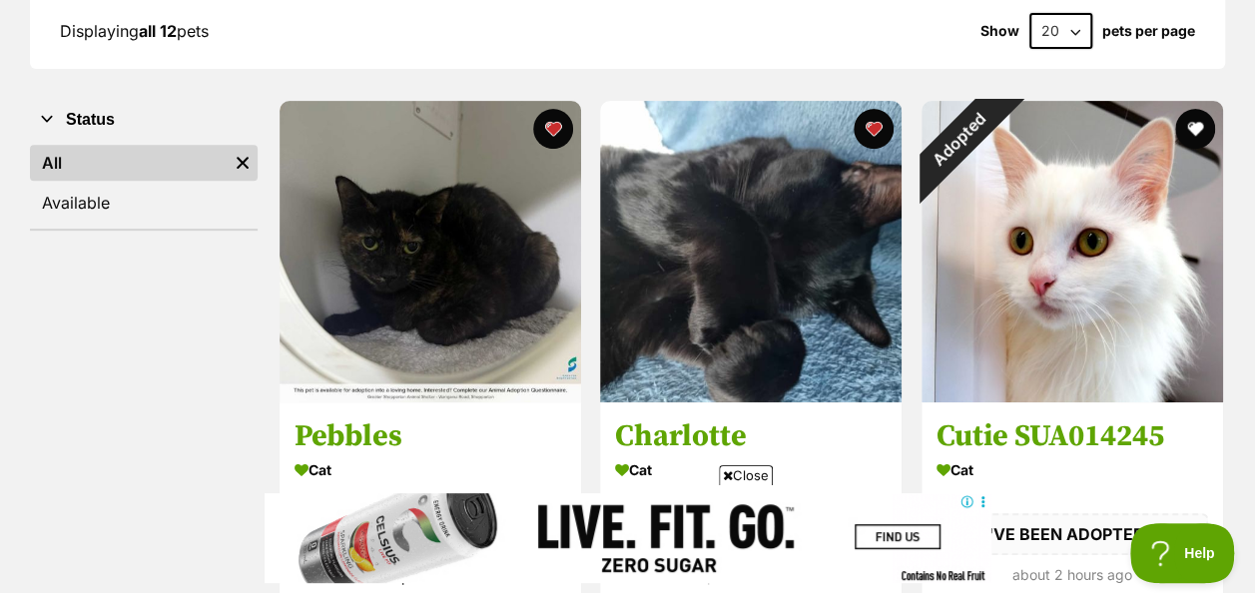
click at [731, 481] on span "Close" at bounding box center [746, 475] width 54 height 20
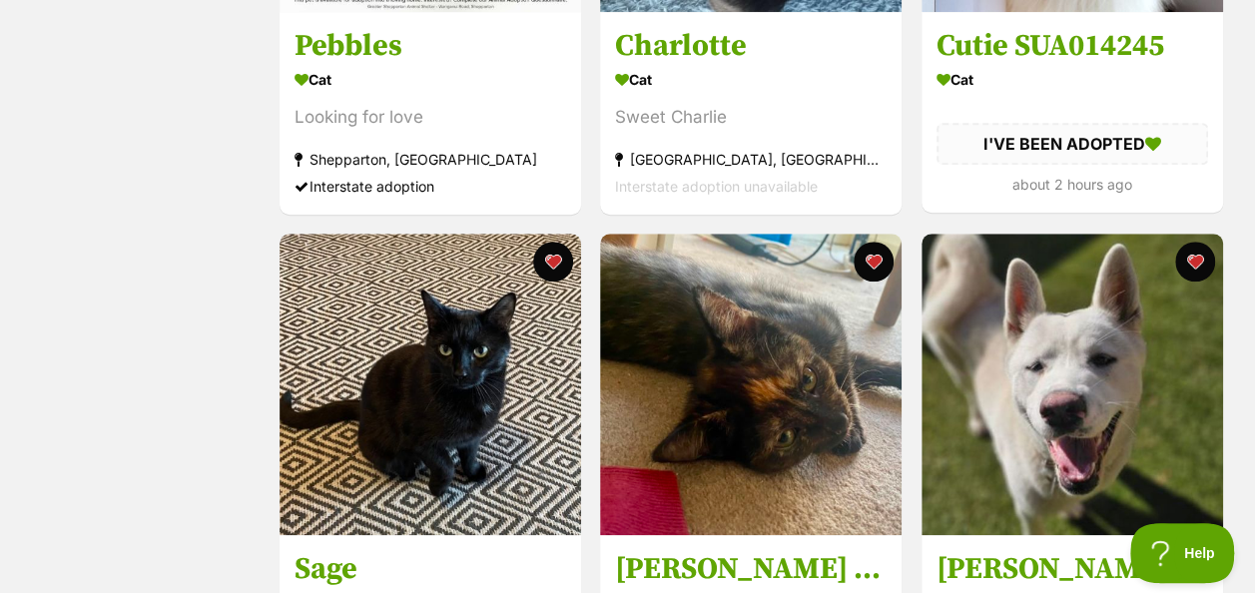
scroll to position [709, 0]
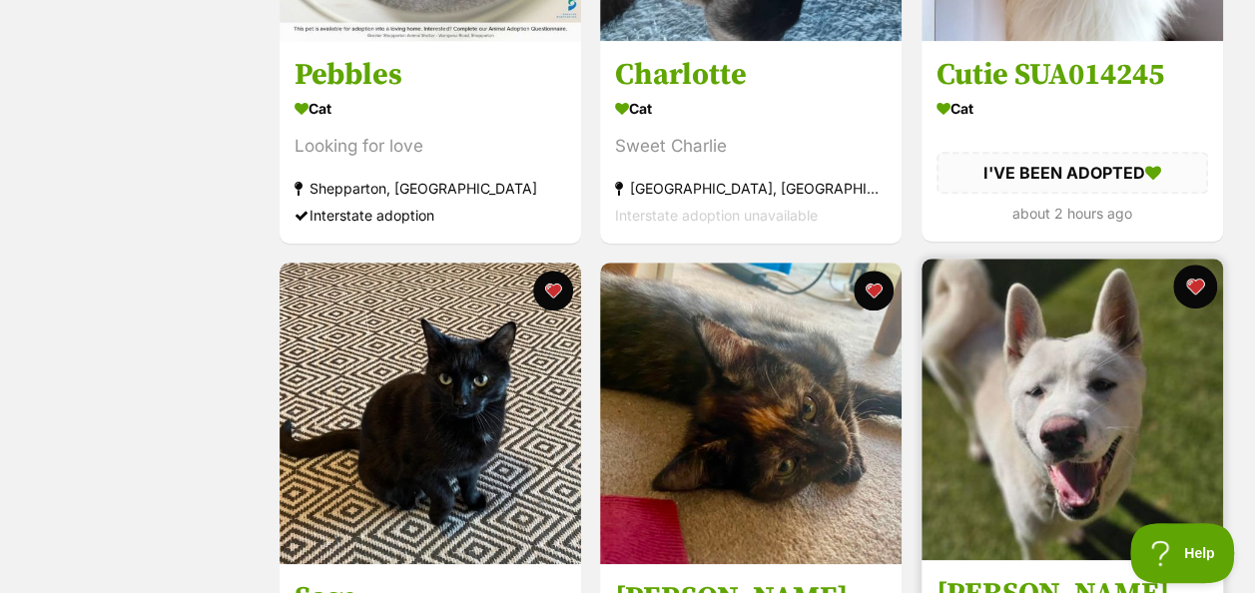
click at [1198, 265] on button "favourite" at bounding box center [1195, 287] width 44 height 44
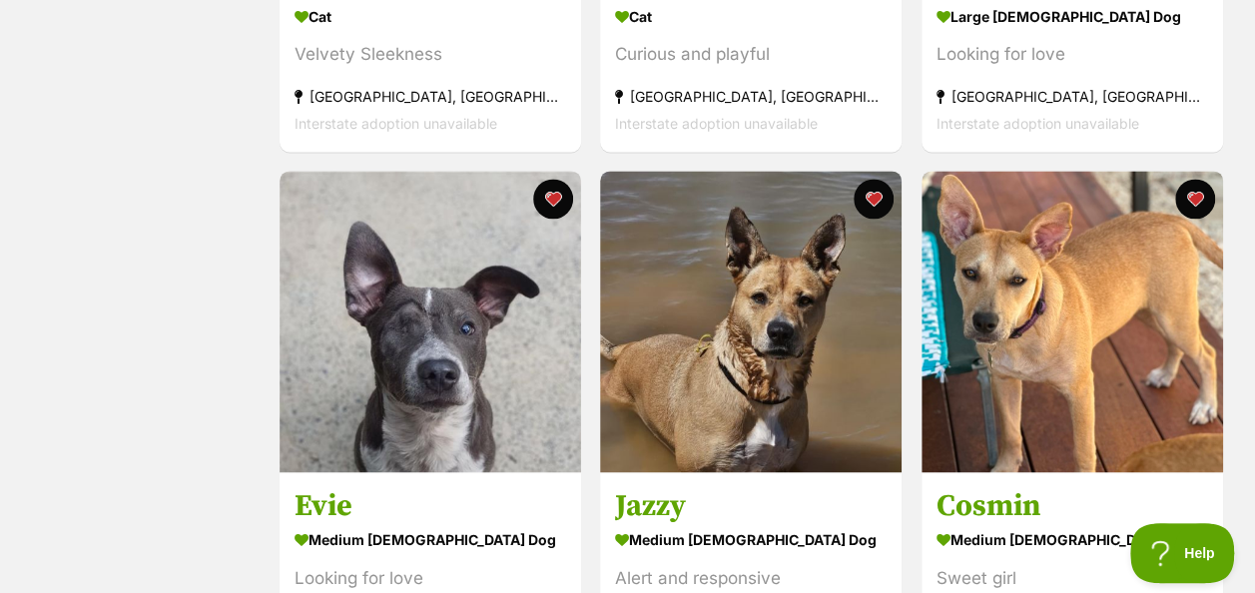
scroll to position [1319, 0]
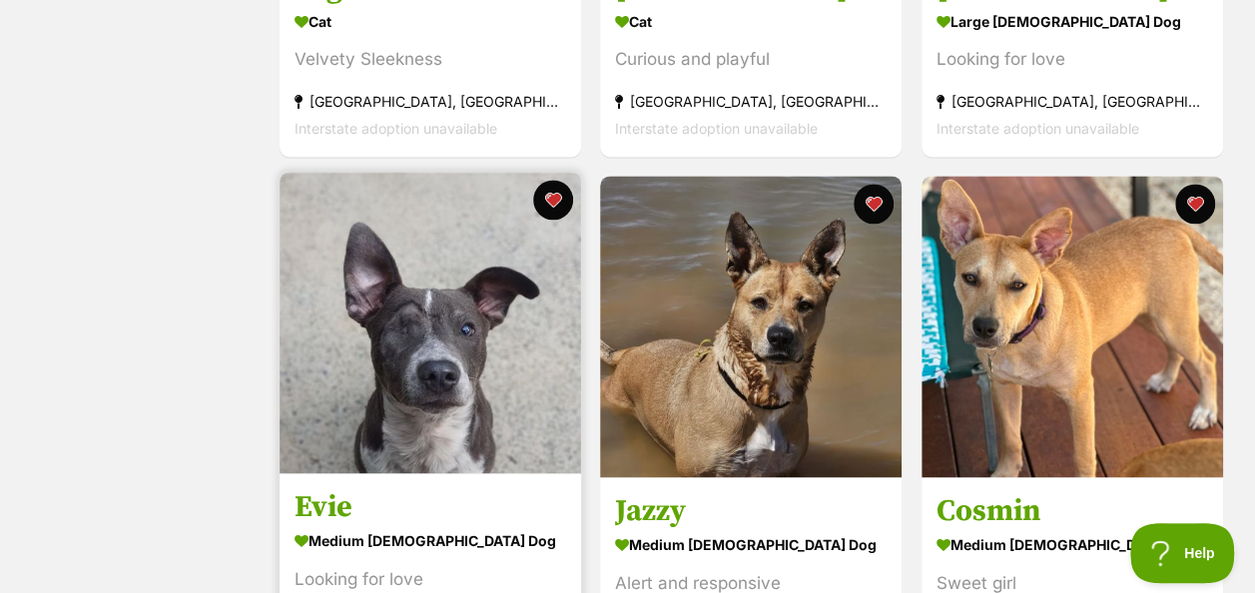
click at [451, 321] on img at bounding box center [429, 322] width 301 height 301
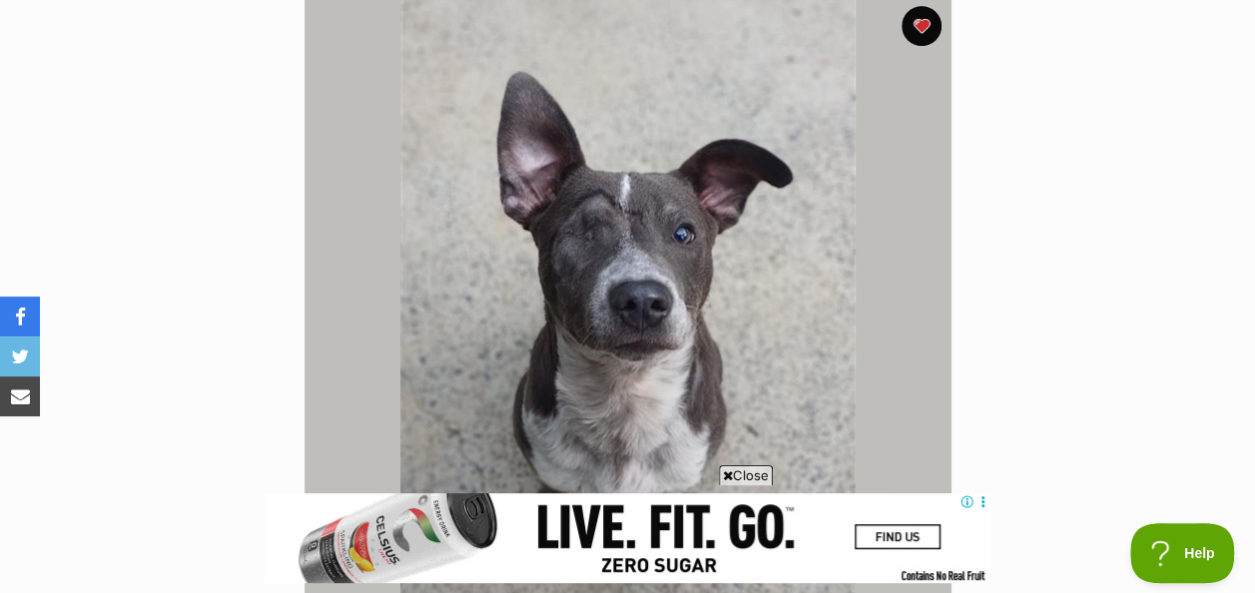
click at [753, 477] on span "Close" at bounding box center [746, 475] width 54 height 20
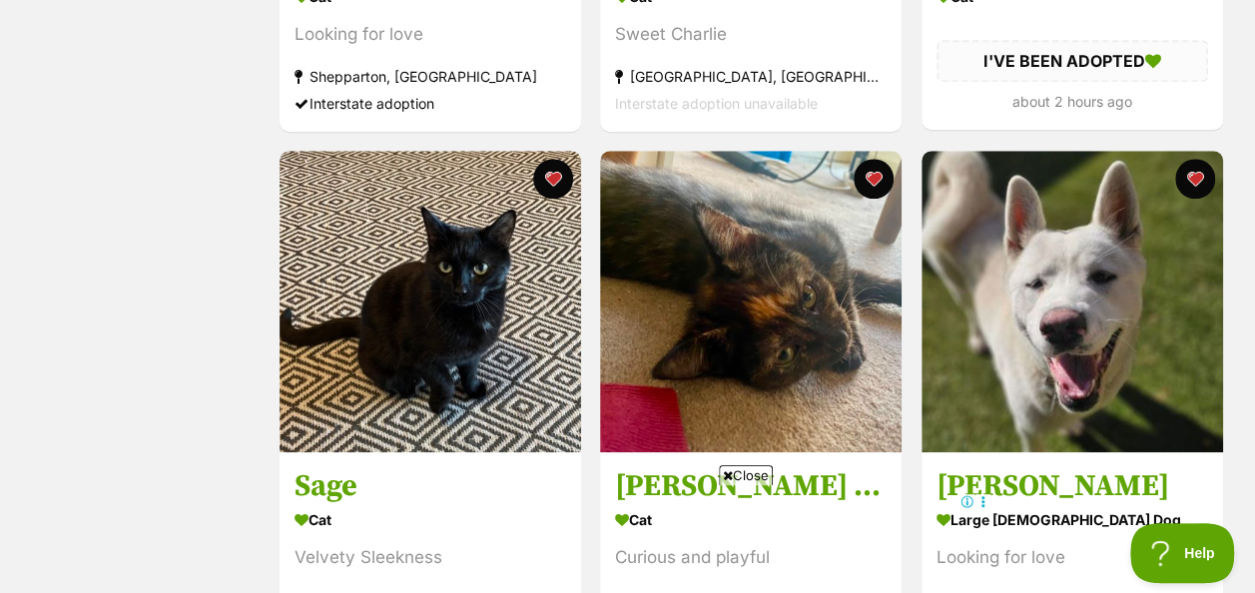
scroll to position [822, 0]
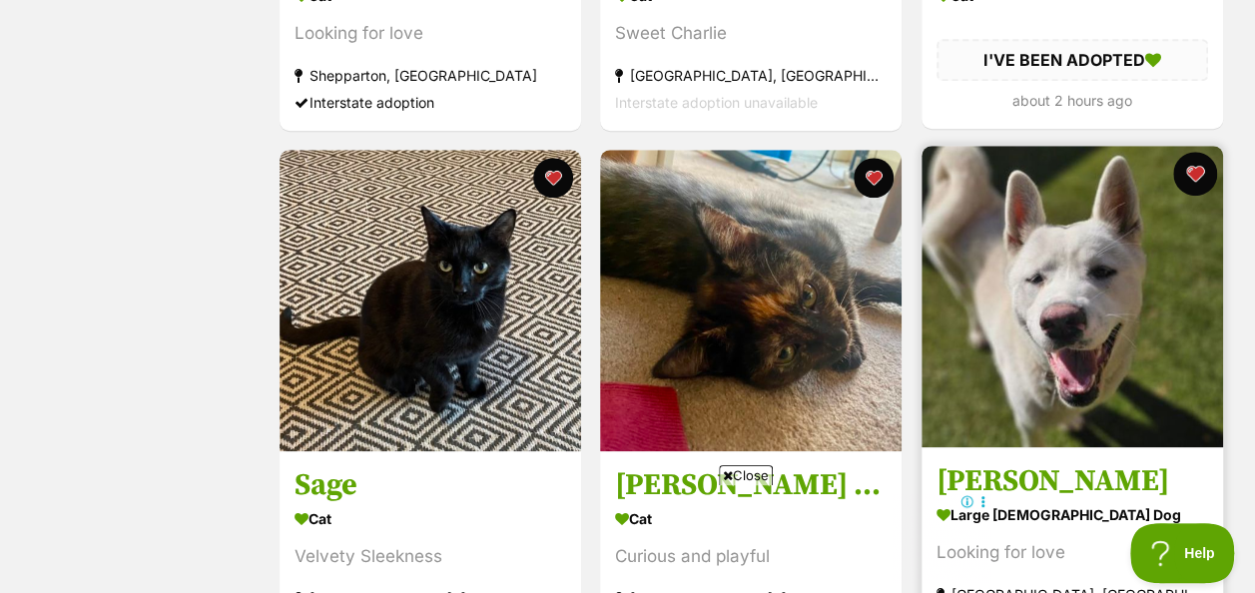
click at [1199, 152] on button "favourite" at bounding box center [1195, 174] width 44 height 44
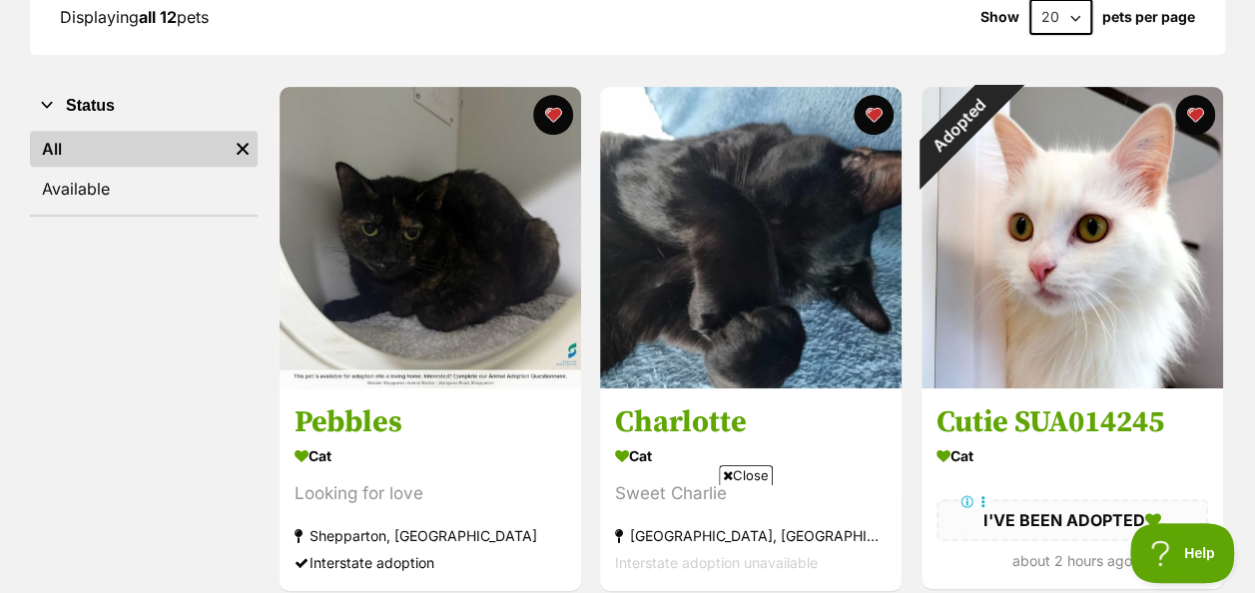
scroll to position [360, 0]
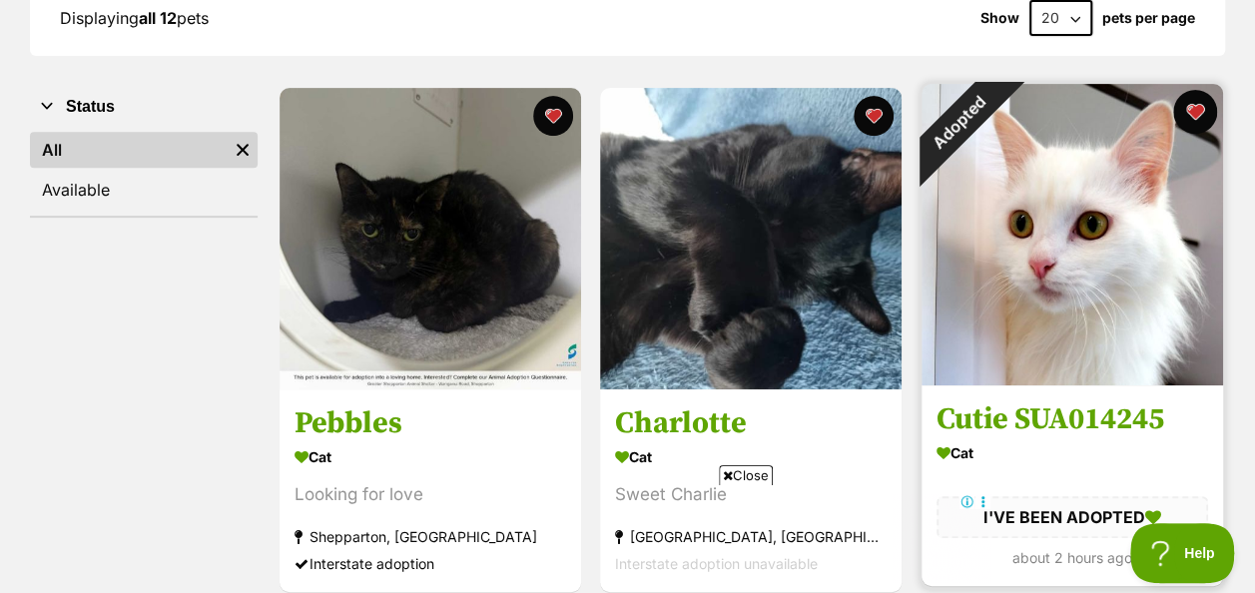
click at [1208, 90] on button "favourite" at bounding box center [1195, 112] width 44 height 44
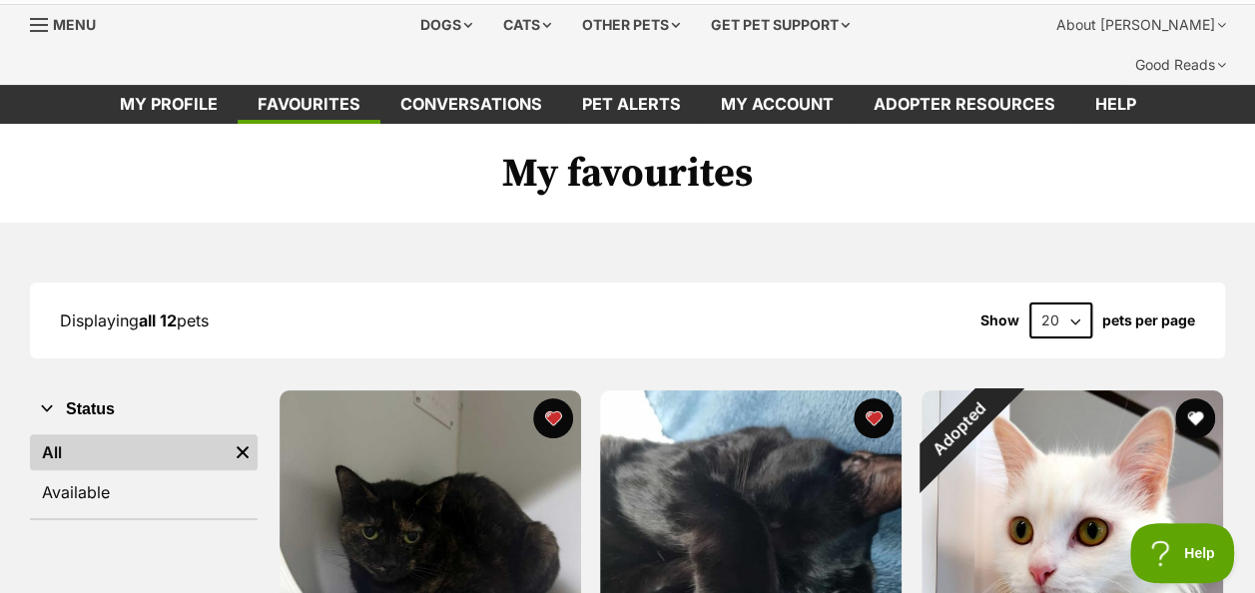
scroll to position [0, 0]
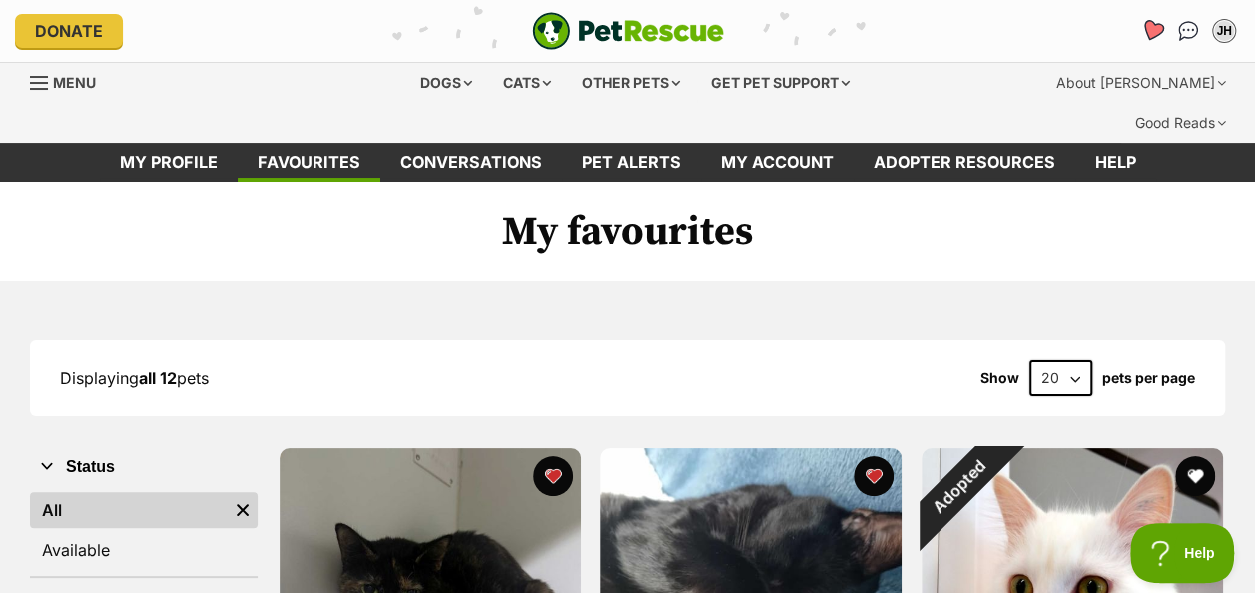
click at [1146, 30] on icon "Favourites" at bounding box center [1152, 30] width 24 height 23
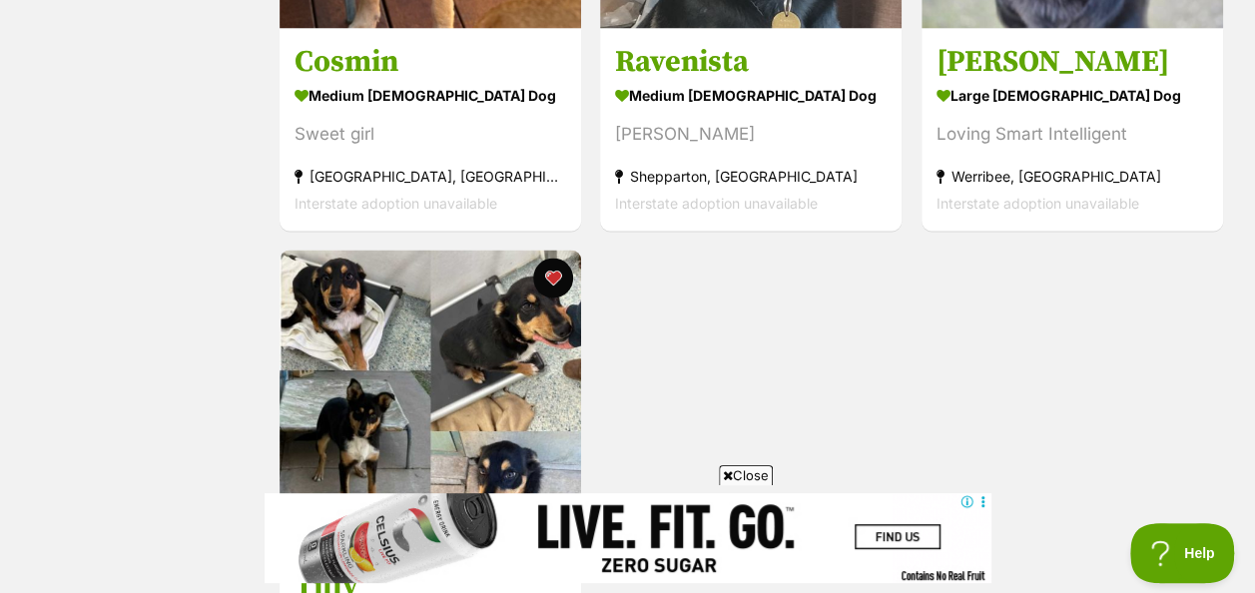
scroll to position [1863, 0]
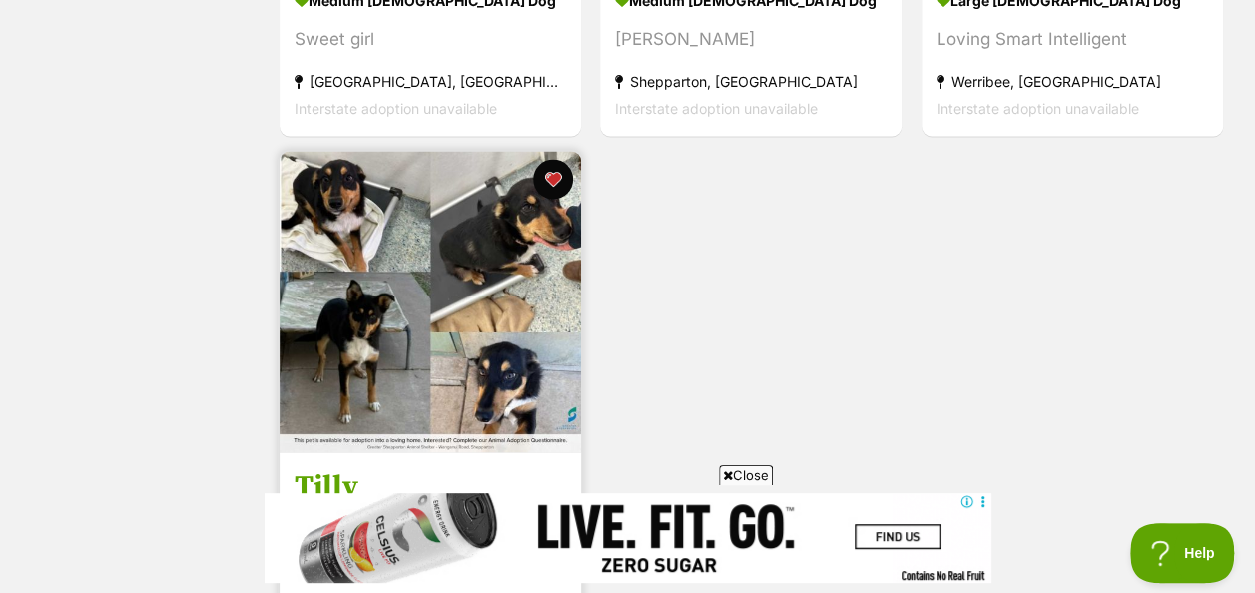
click at [409, 278] on img at bounding box center [429, 301] width 301 height 301
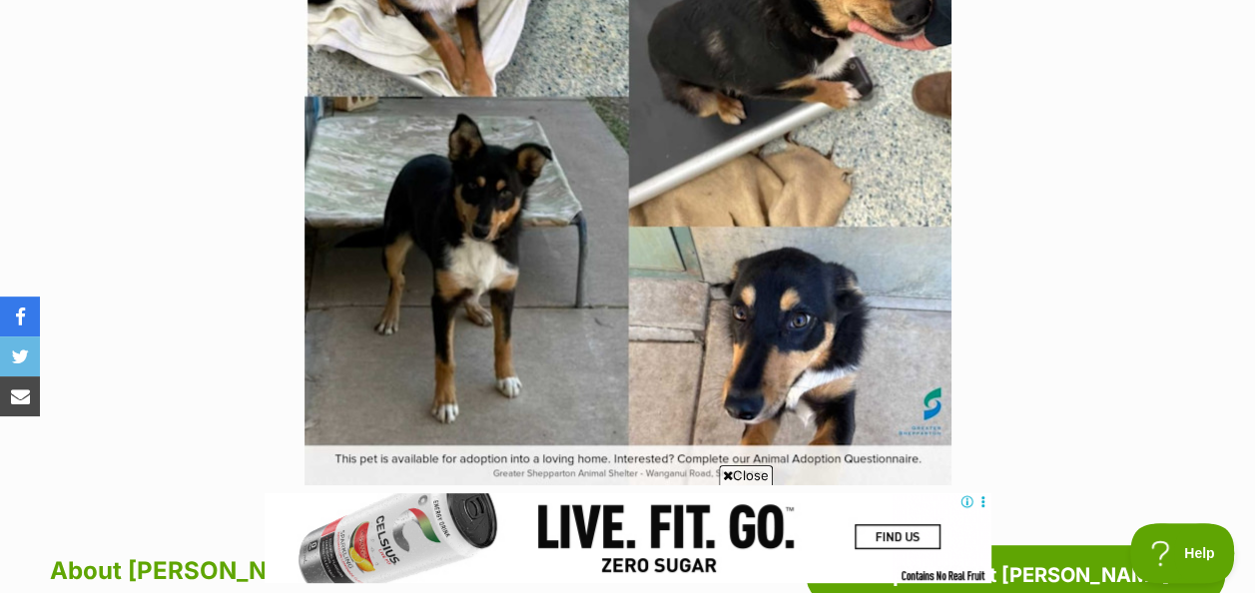
click at [740, 469] on span "Close" at bounding box center [746, 475] width 54 height 20
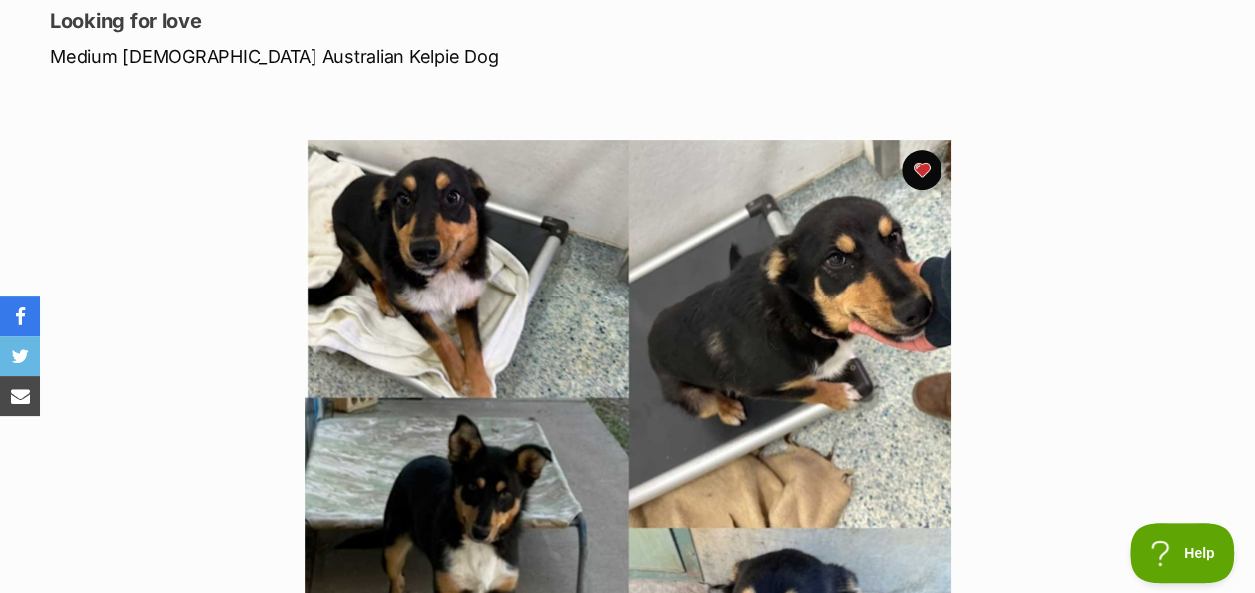
scroll to position [303, 0]
